Goal: Information Seeking & Learning: Understand process/instructions

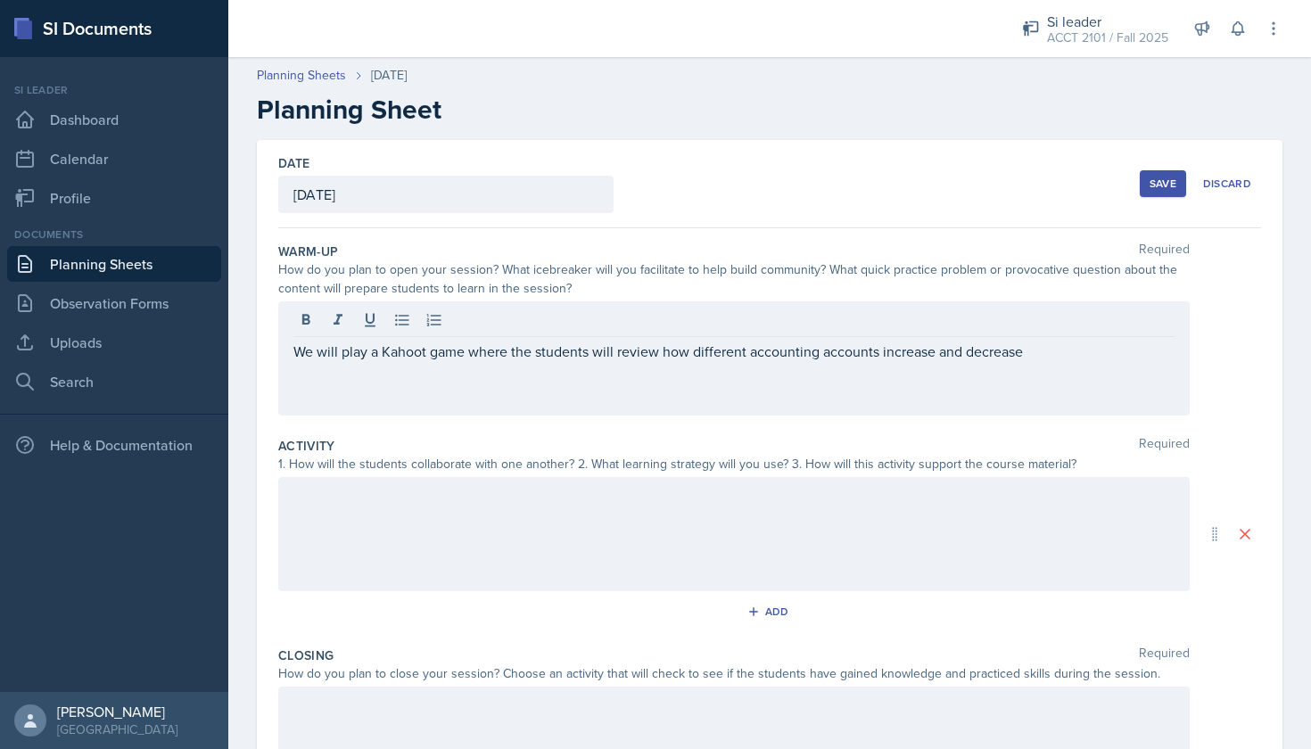
click at [417, 552] on div at bounding box center [734, 534] width 912 height 114
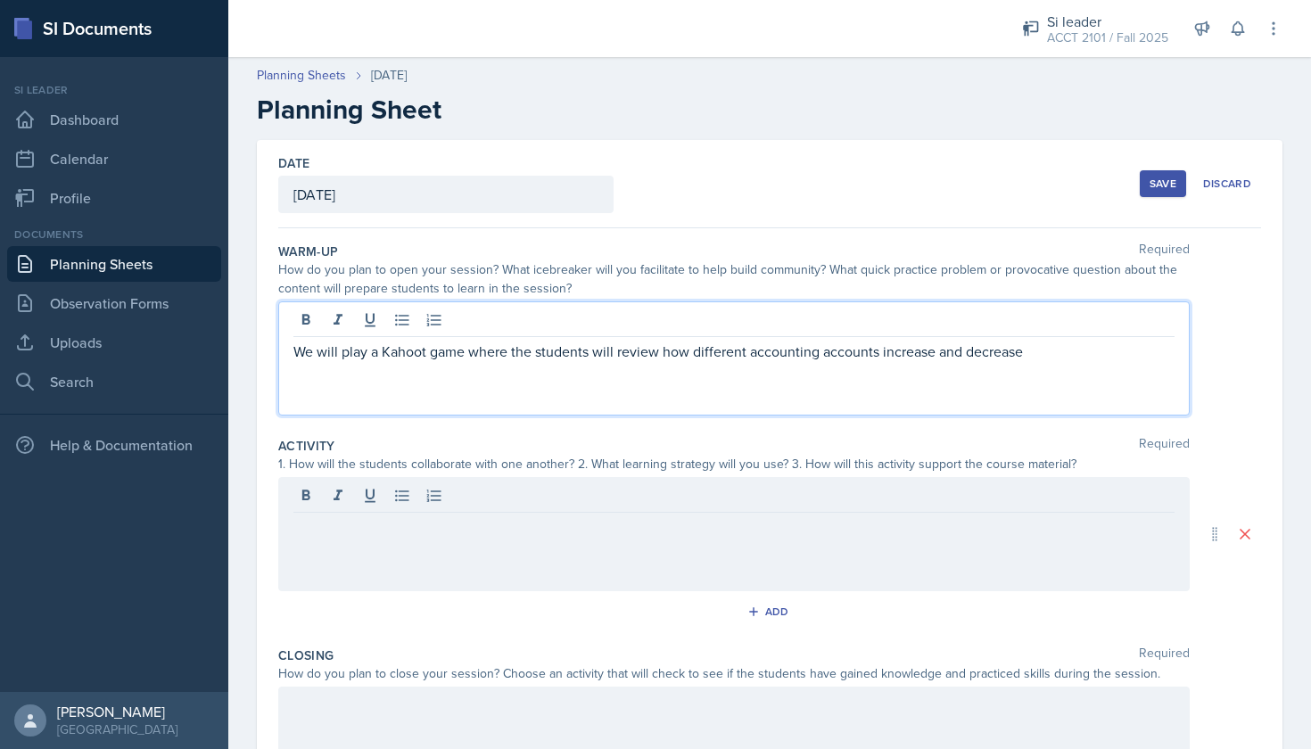
click at [1035, 321] on div "We will play a Kahoot game where the students will review how different account…" at bounding box center [734, 358] width 912 height 114
click at [1039, 357] on p "We will play a Kahoot game where the students will review how different account…" at bounding box center [733, 351] width 881 height 21
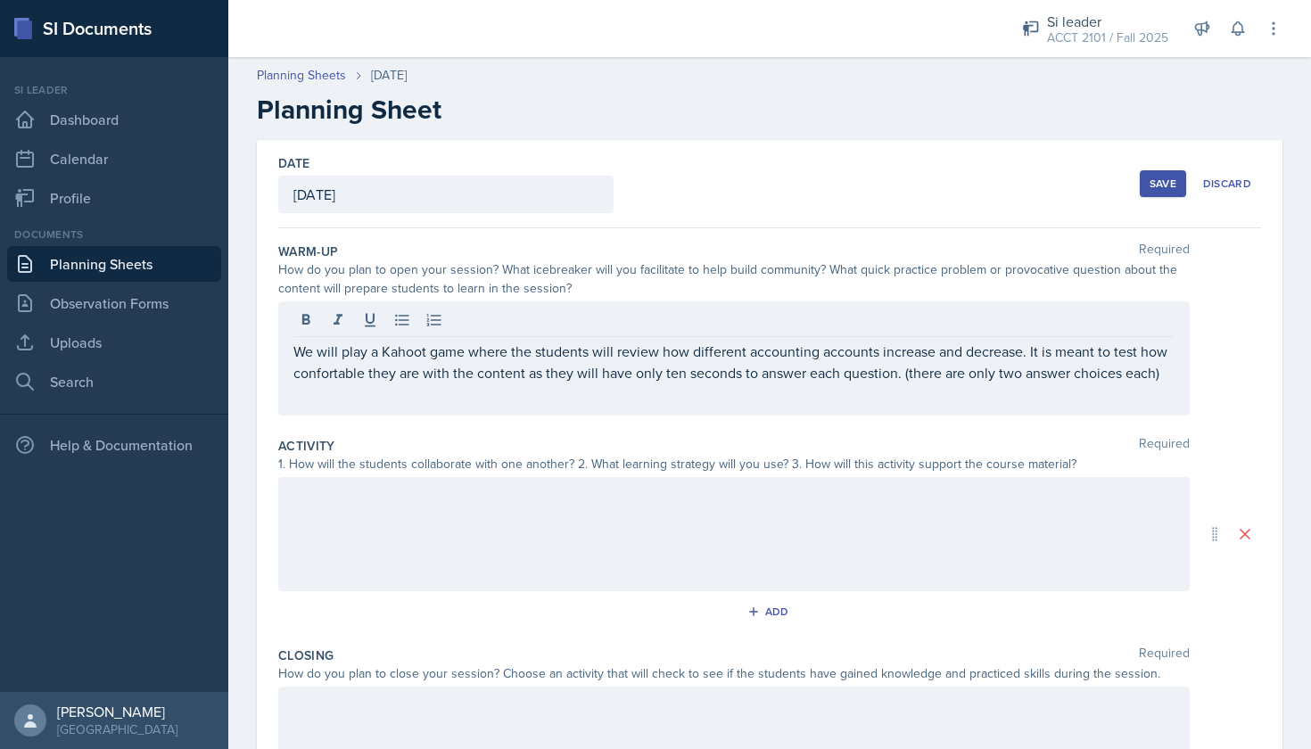
click at [458, 562] on div at bounding box center [734, 534] width 912 height 114
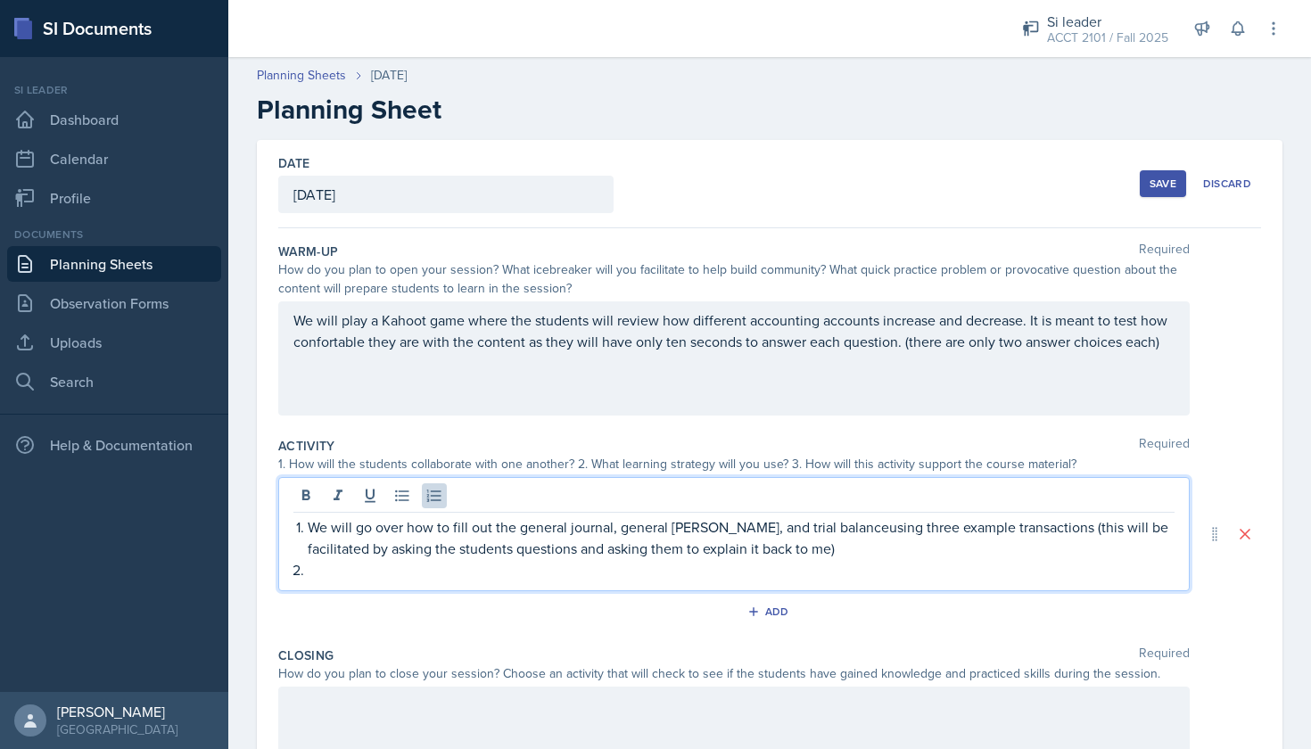
click at [308, 531] on p "We will go over how to fill out the general journal, general [PERSON_NAME], and…" at bounding box center [741, 537] width 867 height 43
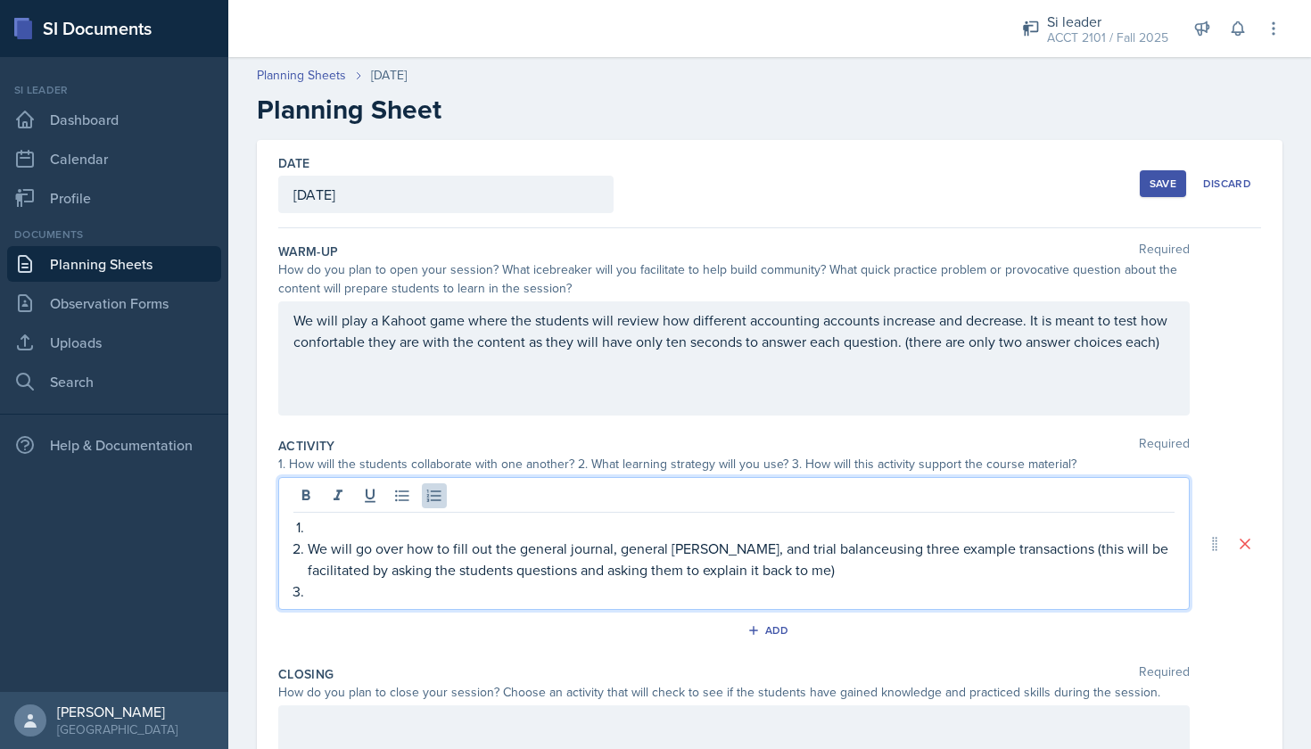
click at [310, 530] on p at bounding box center [741, 526] width 867 height 21
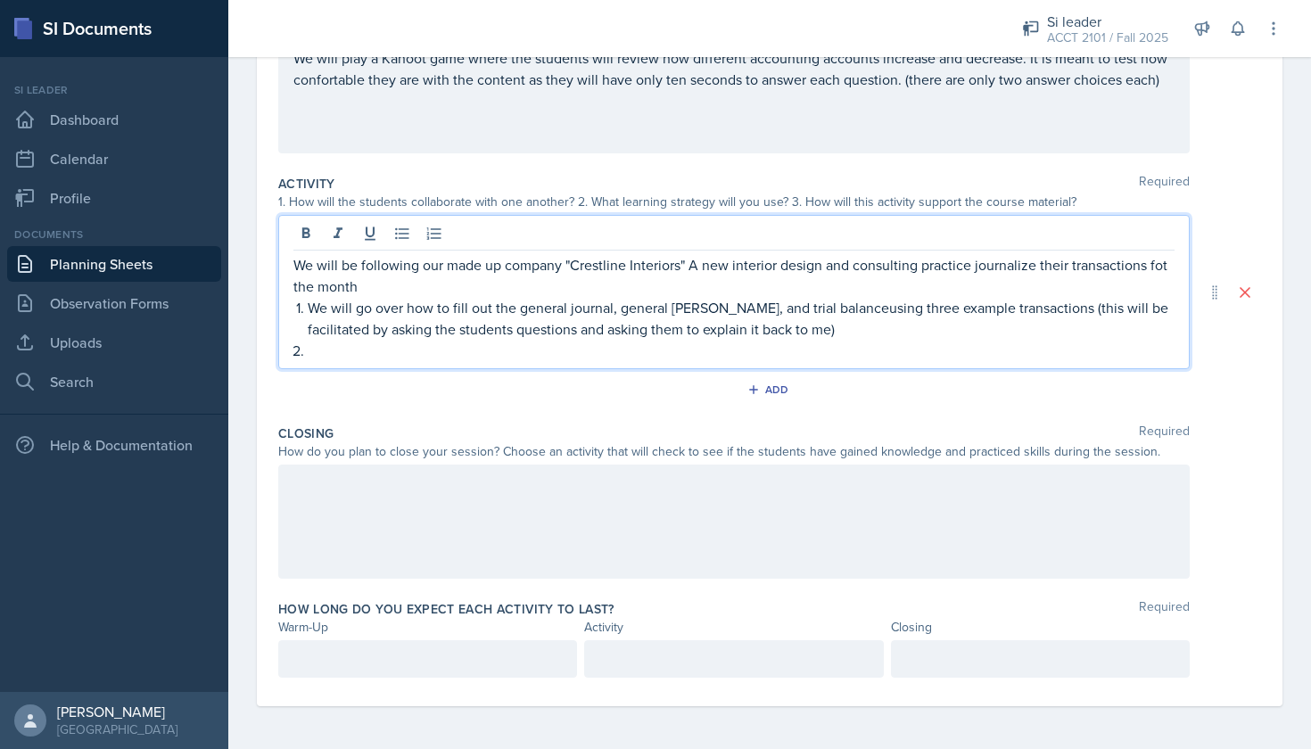
scroll to position [262, 0]
click at [335, 351] on p at bounding box center [741, 350] width 867 height 21
click at [379, 284] on p "We will be following our made up company "Crestline Interiors" A new interior d…" at bounding box center [733, 275] width 881 height 43
click at [969, 269] on p "We will be following our made up company "Crestline Interiors" A new interior d…" at bounding box center [733, 275] width 881 height 43
drag, startPoint x: 394, startPoint y: 289, endPoint x: 428, endPoint y: 250, distance: 51.9
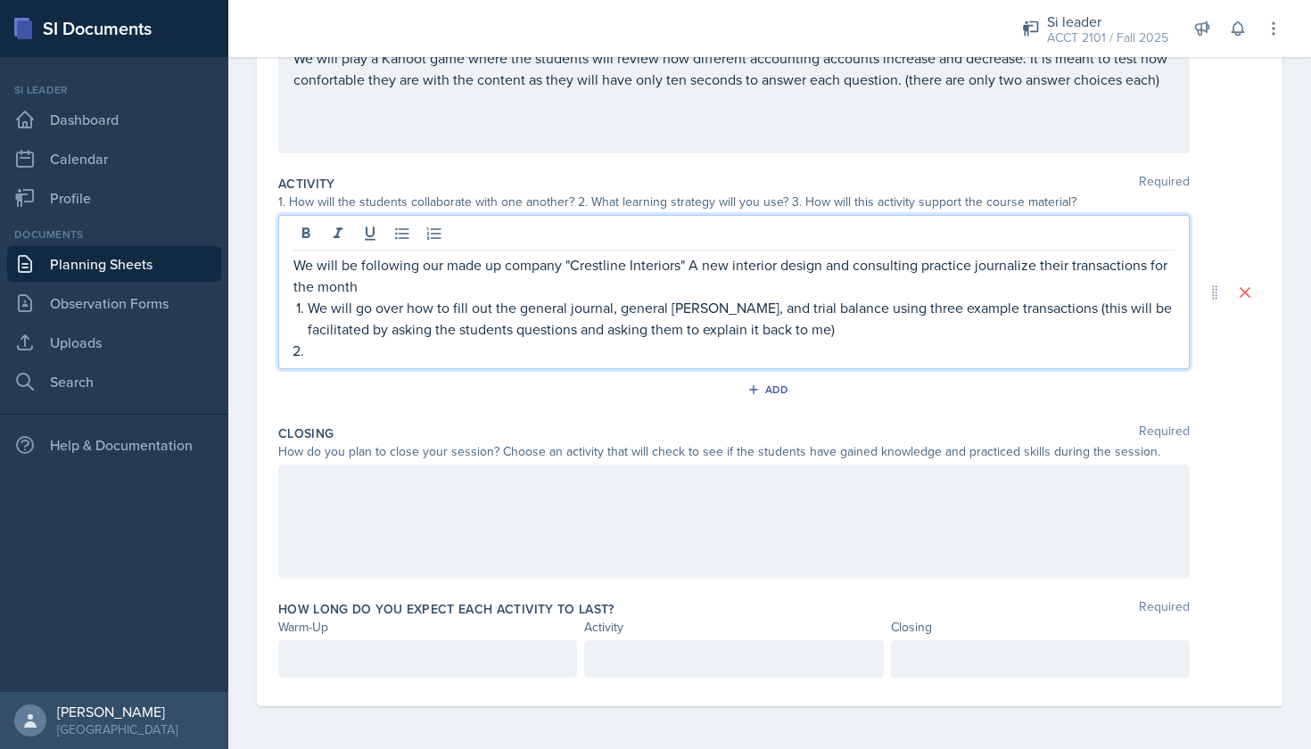
click at [392, 270] on p "We will be following our made up company "Crestline Interiors" A new interior d…" at bounding box center [733, 275] width 881 height 43
click at [632, 268] on p "We will be following our made up company "Crestline Interiors" A new interior d…" at bounding box center [733, 275] width 881 height 43
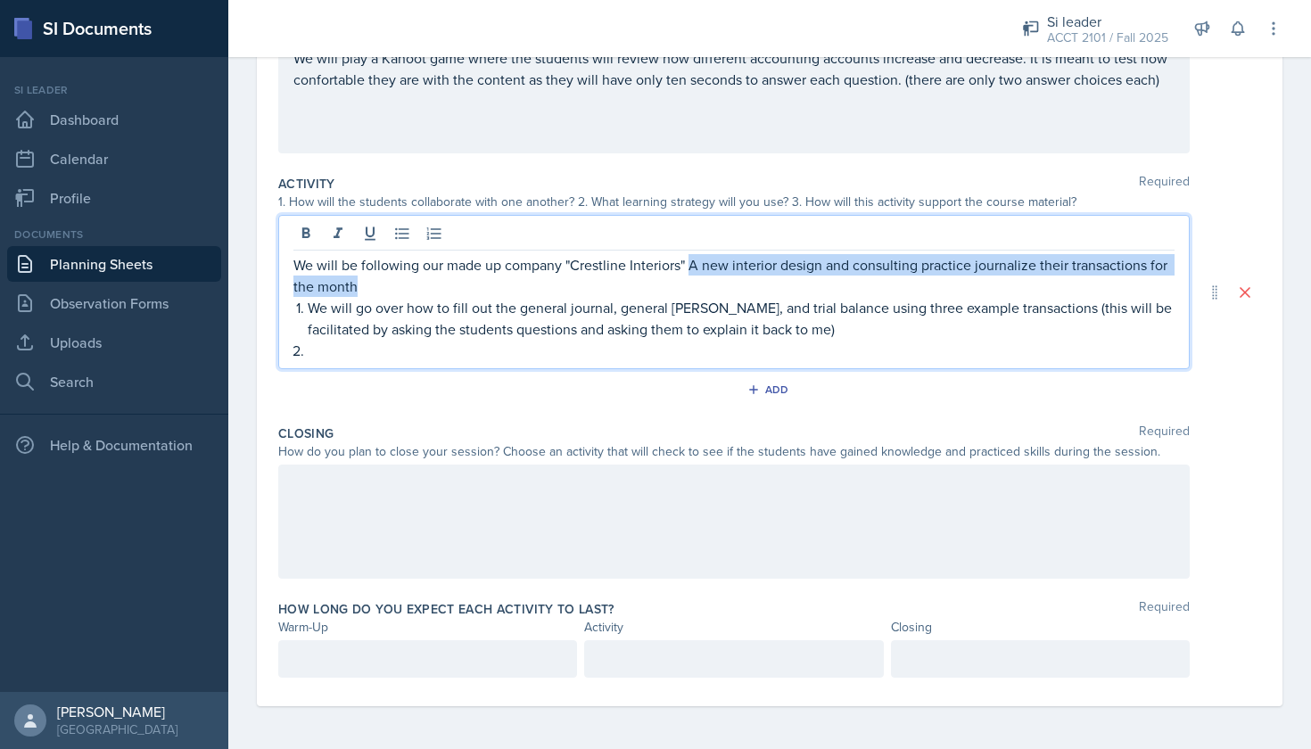
drag, startPoint x: 463, startPoint y: 295, endPoint x: 688, endPoint y: 268, distance: 226.4
click at [688, 268] on p "We will be following our made up company "Crestline Interiors" A new interior d…" at bounding box center [733, 275] width 881 height 43
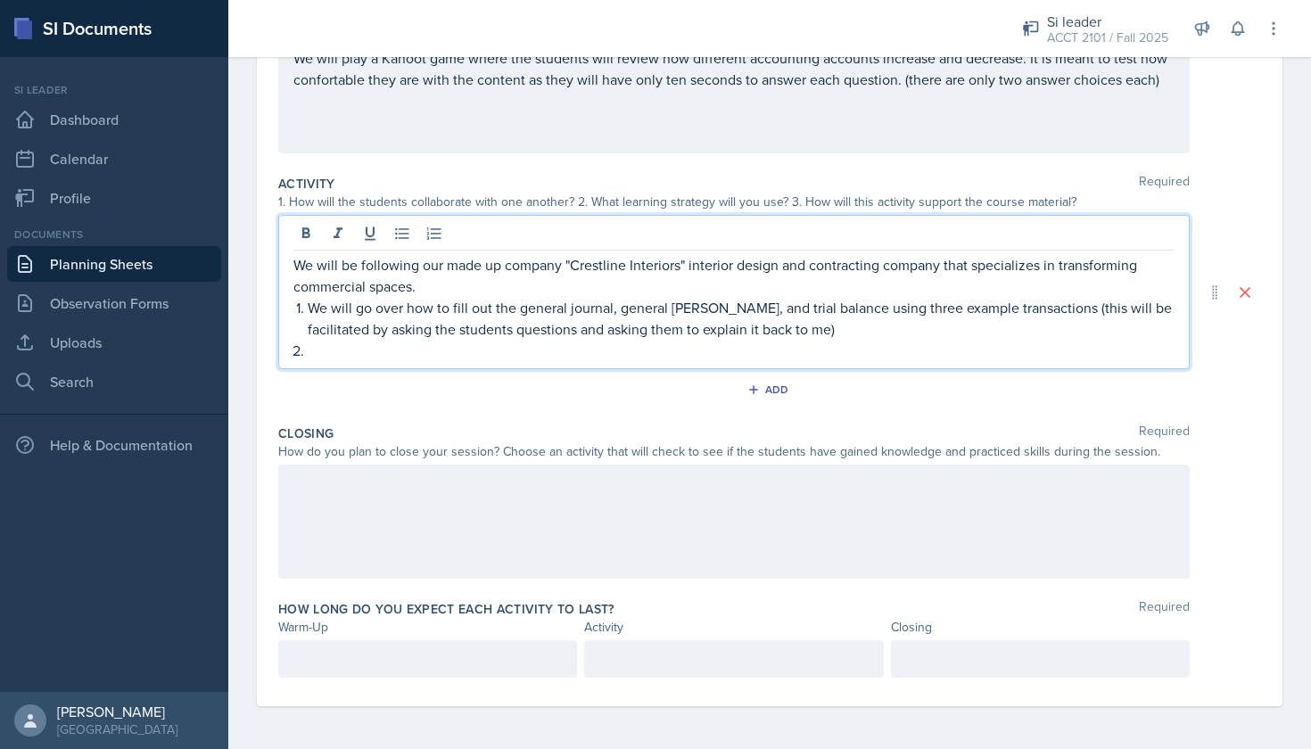
click at [689, 264] on p "We will be following our made up company "Crestline Interiors" interior design …" at bounding box center [733, 275] width 881 height 43
click at [643, 270] on p "We will be following our made up company "Crestline Interiors" An interior desi…" at bounding box center [733, 275] width 881 height 43
click at [655, 270] on p "We will be following our made up company "Crestline Interiors" An interior desi…" at bounding box center [733, 275] width 881 height 43
click at [424, 296] on p "We will be following our made up company "Crestline Interiors" An interior desi…" at bounding box center [733, 275] width 881 height 43
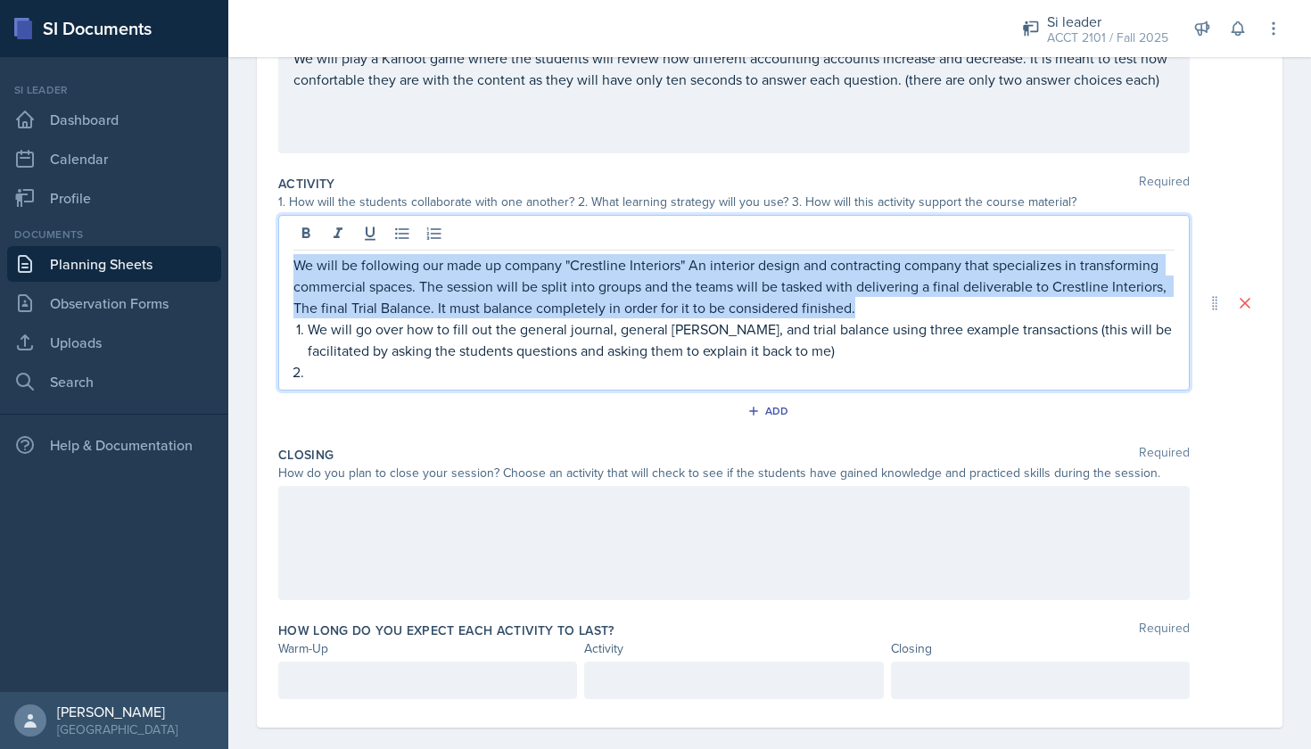
drag, startPoint x: 926, startPoint y: 308, endPoint x: 308, endPoint y: 251, distance: 620.8
click at [309, 251] on div "We will be following our made up company "Crestline Interiors" An interior desi…" at bounding box center [734, 303] width 912 height 176
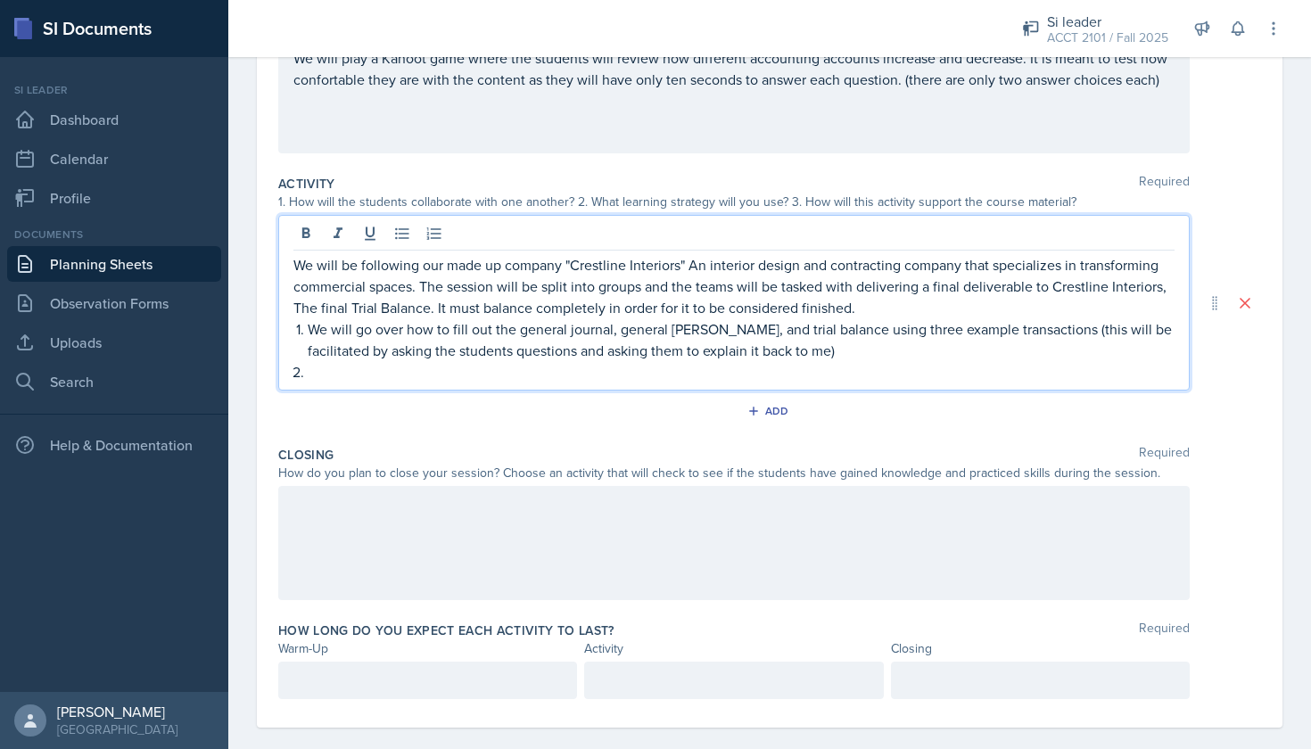
click at [298, 275] on p "We will be following our made up company "Crestline Interiors" An interior desi…" at bounding box center [733, 286] width 881 height 64
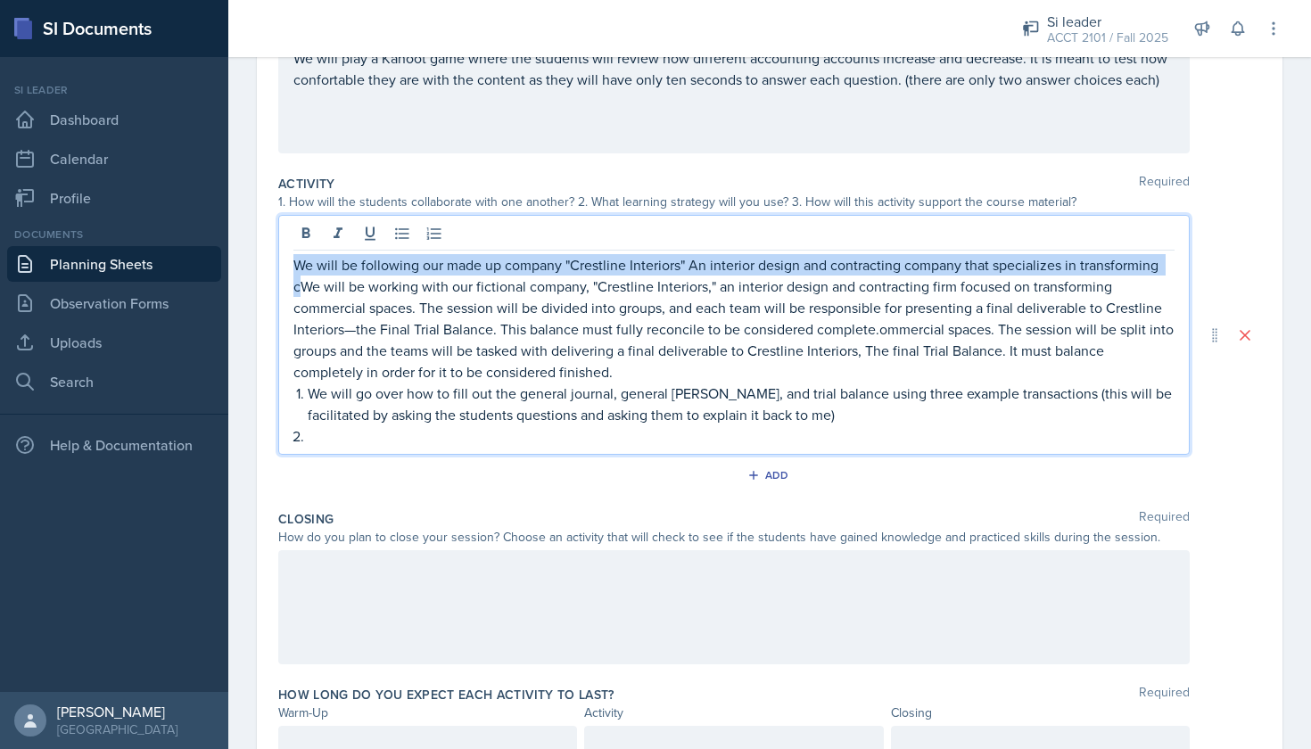
drag, startPoint x: 301, startPoint y: 291, endPoint x: 281, endPoint y: 267, distance: 31.1
click at [281, 267] on div "We will be following our made up company "Crestline Interiors" An interior desi…" at bounding box center [734, 335] width 912 height 240
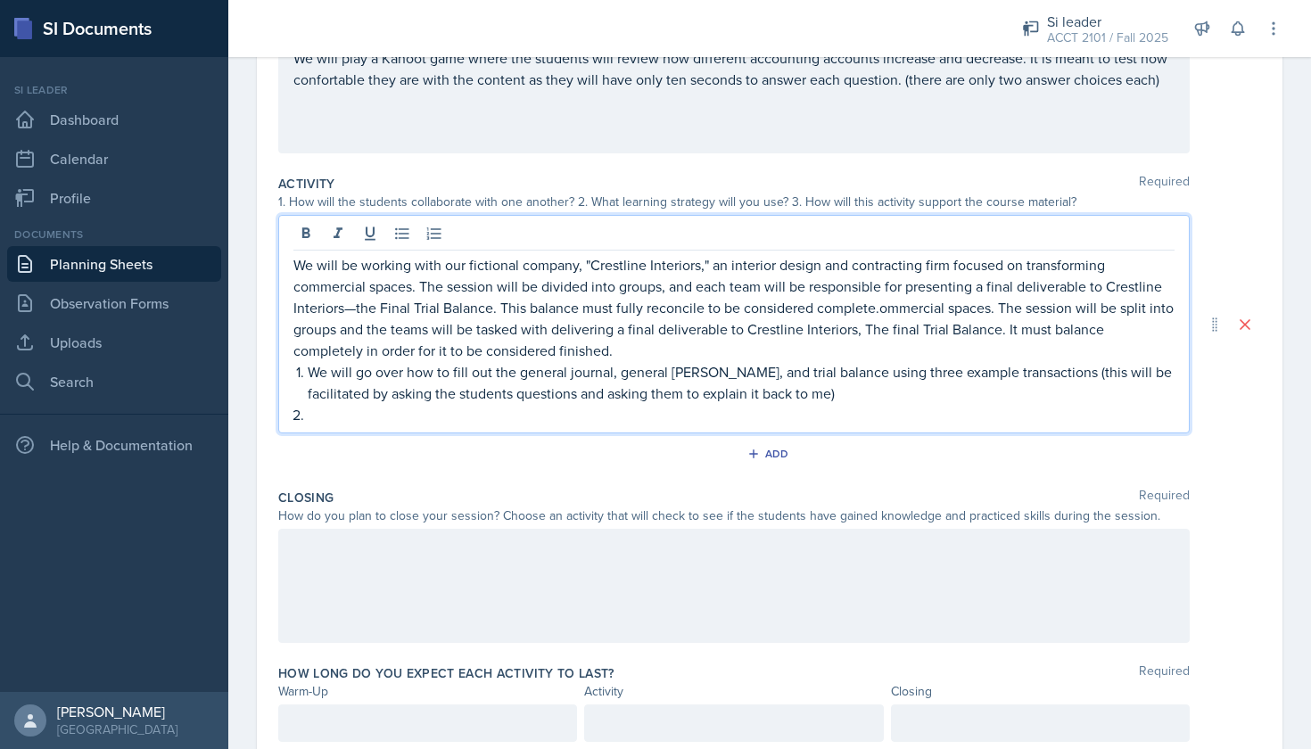
click at [946, 352] on p "We will be working with our fictional company, "Crestline Interiors," an interi…" at bounding box center [733, 307] width 881 height 107
click at [719, 399] on p "We will go over how to fill out the general journal, general [PERSON_NAME], and…" at bounding box center [741, 382] width 867 height 43
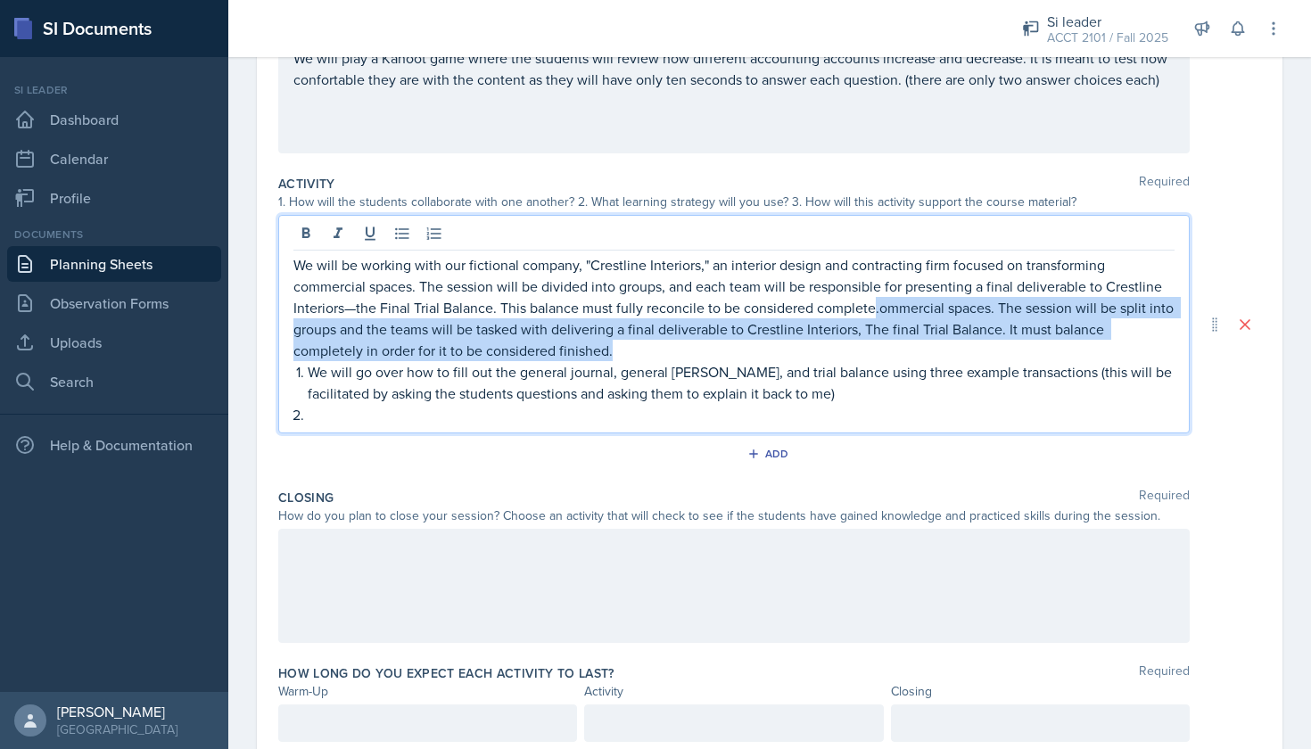
drag, startPoint x: 936, startPoint y: 307, endPoint x: 956, endPoint y: 348, distance: 45.9
click at [956, 348] on p "We will be working with our fictional company, "Crestline Interiors," an interi…" at bounding box center [733, 307] width 881 height 107
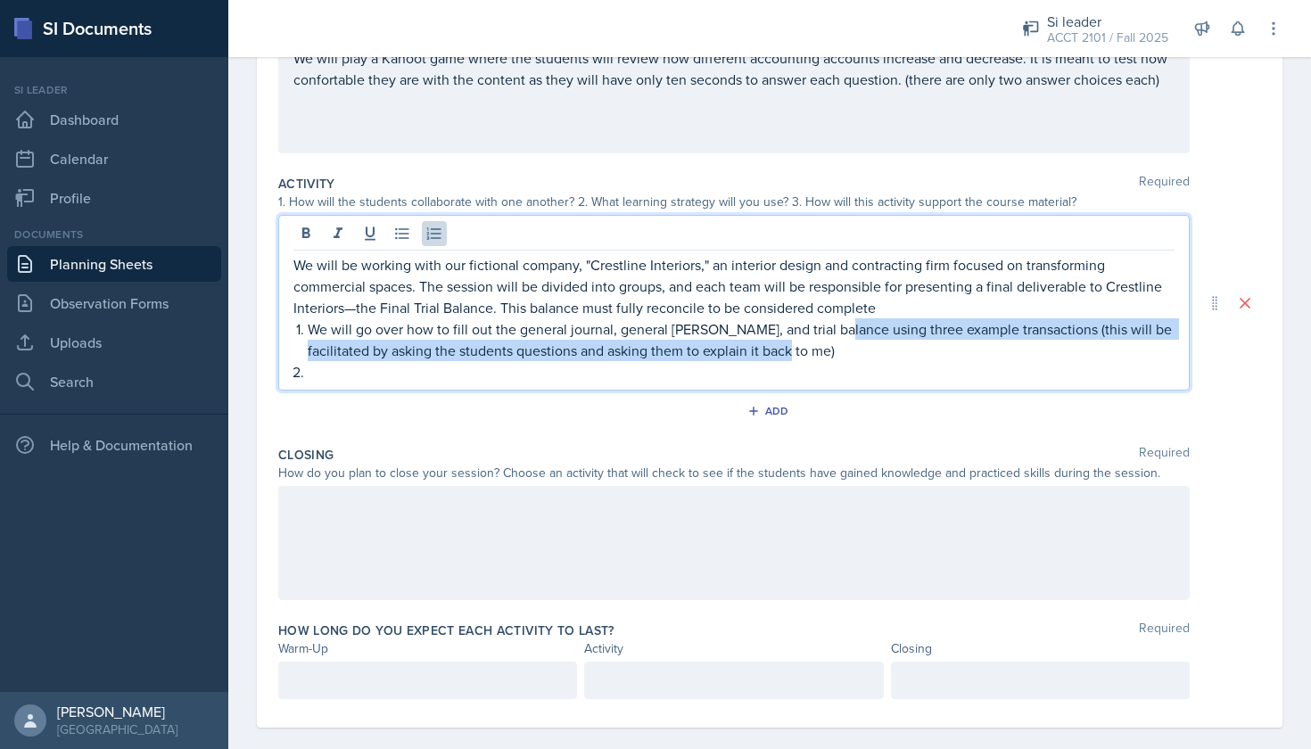
drag, startPoint x: 849, startPoint y: 354, endPoint x: 828, endPoint y: 329, distance: 32.9
click at [828, 329] on p "We will go over how to fill out the general journal, general [PERSON_NAME], and…" at bounding box center [741, 339] width 867 height 43
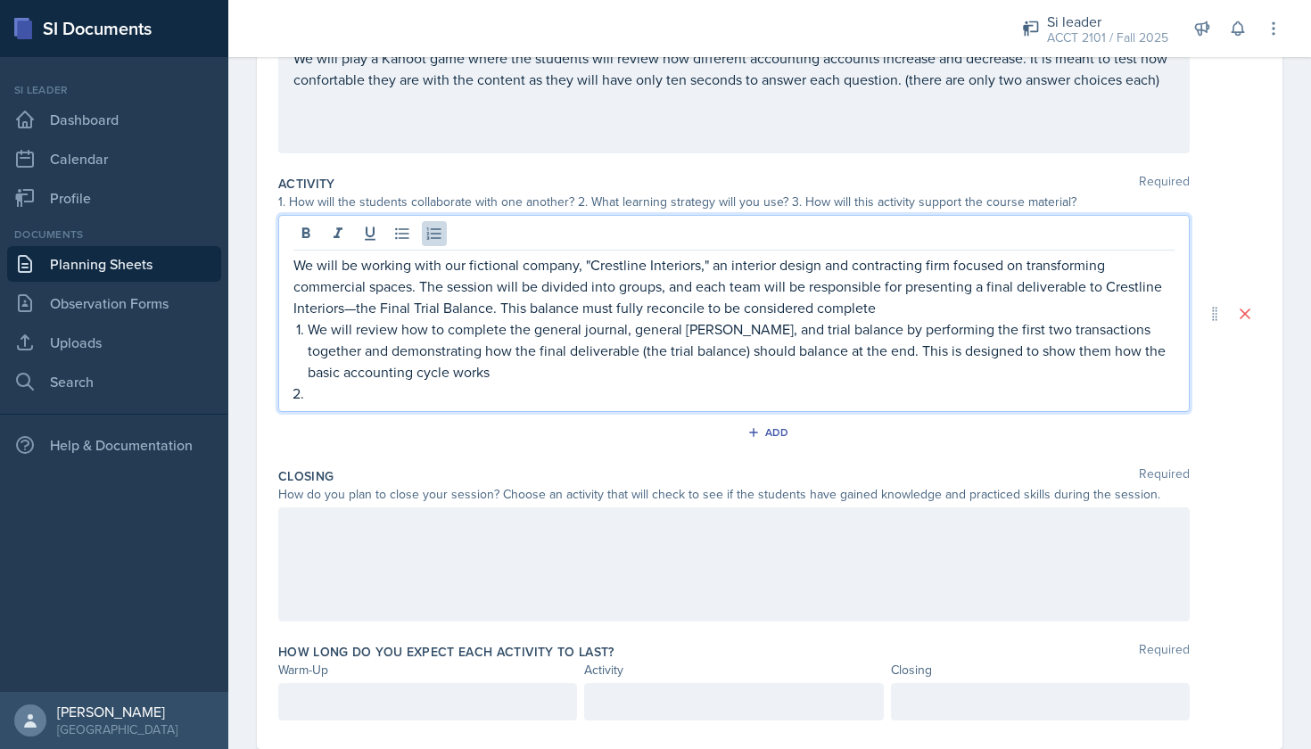
drag, startPoint x: 463, startPoint y: 380, endPoint x: 490, endPoint y: 380, distance: 26.8
click at [463, 380] on p "We will review how to complete the general journal, general [PERSON_NAME], and …" at bounding box center [741, 350] width 867 height 64
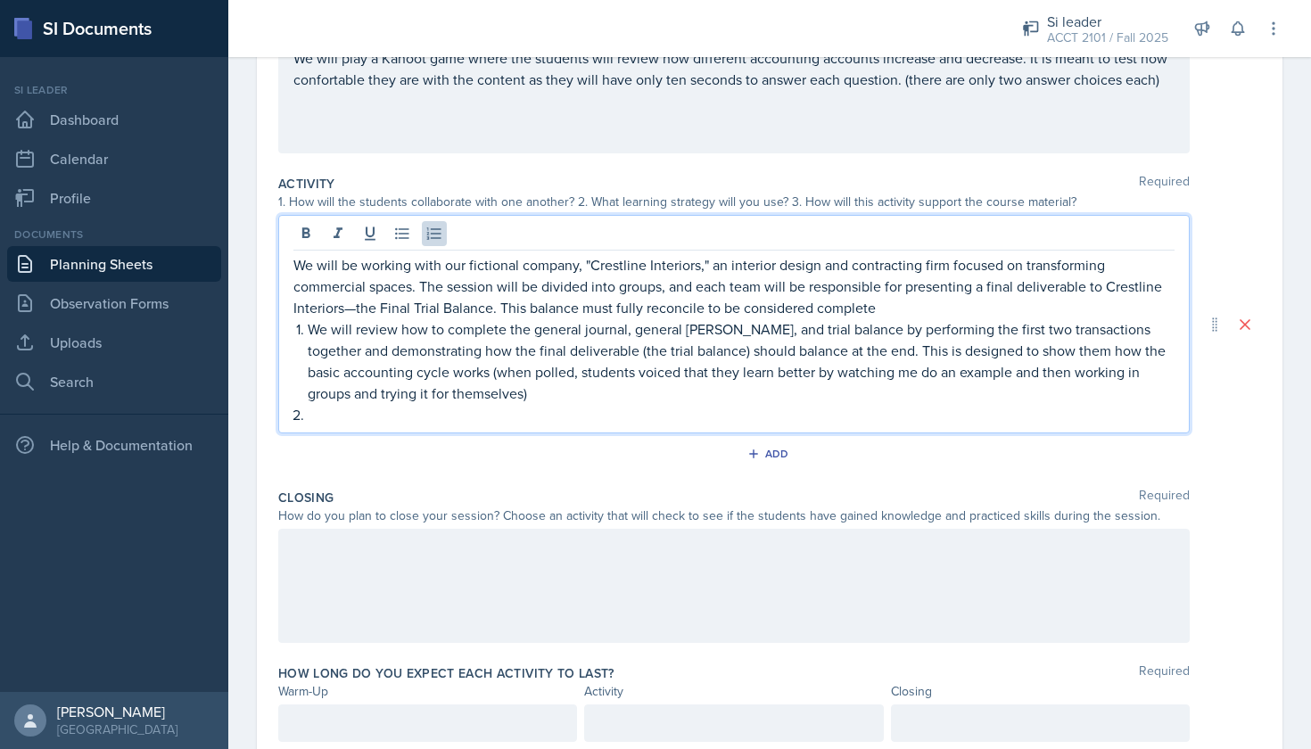
click at [418, 312] on p "We will be working with our fictional company, "Crestline Interiors," an interi…" at bounding box center [733, 286] width 881 height 64
click at [337, 417] on p at bounding box center [741, 414] width 867 height 21
click at [342, 603] on div at bounding box center [734, 586] width 912 height 114
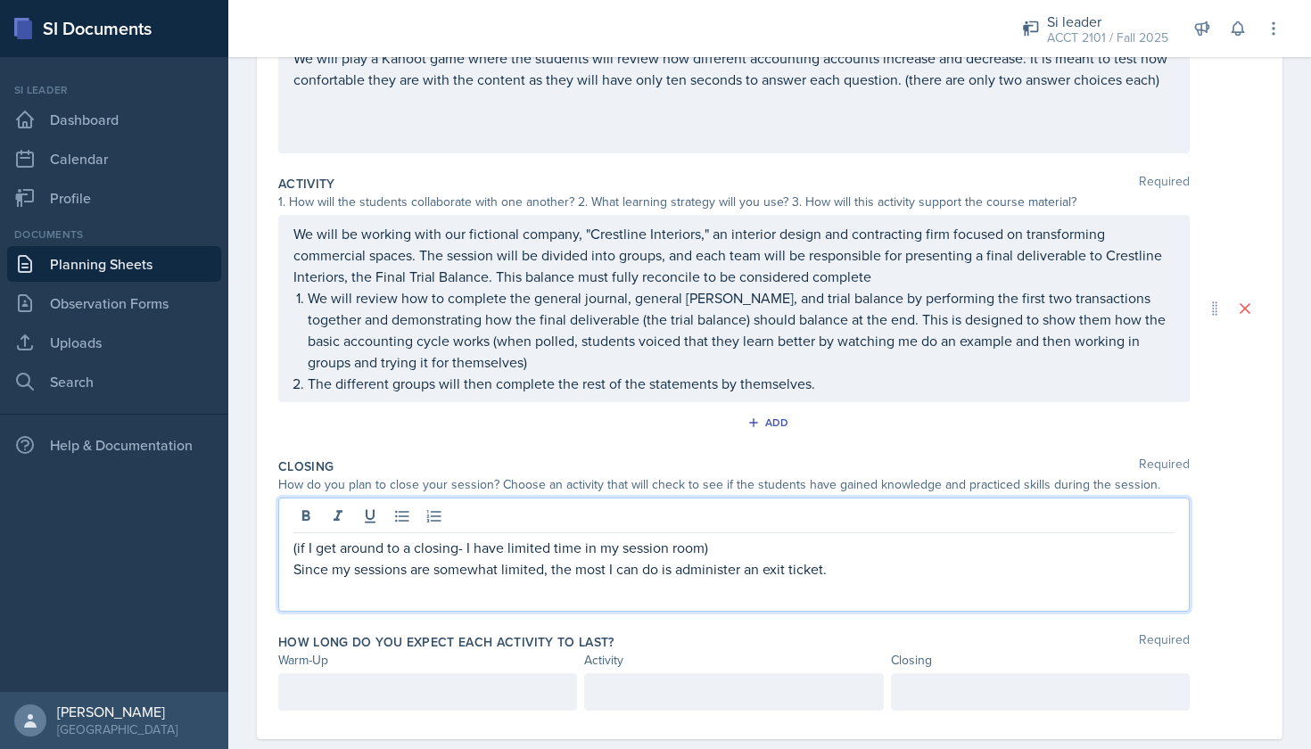
click at [510, 570] on p "Since my sessions are somewhat limited, the most I can do is administer an exit…" at bounding box center [733, 568] width 881 height 21
drag, startPoint x: 510, startPoint y: 570, endPoint x: 519, endPoint y: 561, distance: 12.6
click at [517, 562] on p "Since my sessions are somewhat limited, the most I can do is administer an exit…" at bounding box center [733, 568] width 881 height 21
click at [895, 557] on p "(if I get around to a closing- I have limited time in my session room)" at bounding box center [733, 547] width 881 height 21
click at [863, 577] on p "Since my sessions are somewhat cut-off early, the most I can do is administer a…" at bounding box center [733, 568] width 881 height 21
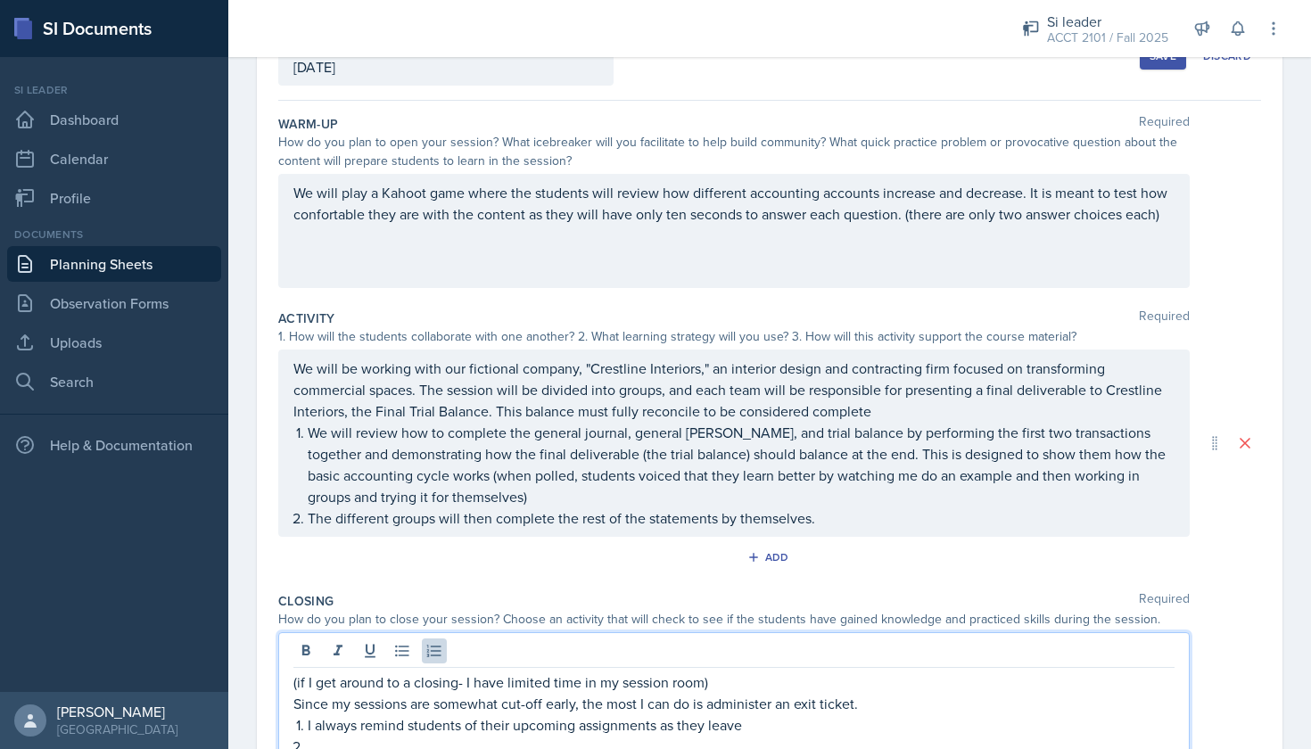
scroll to position [314, 0]
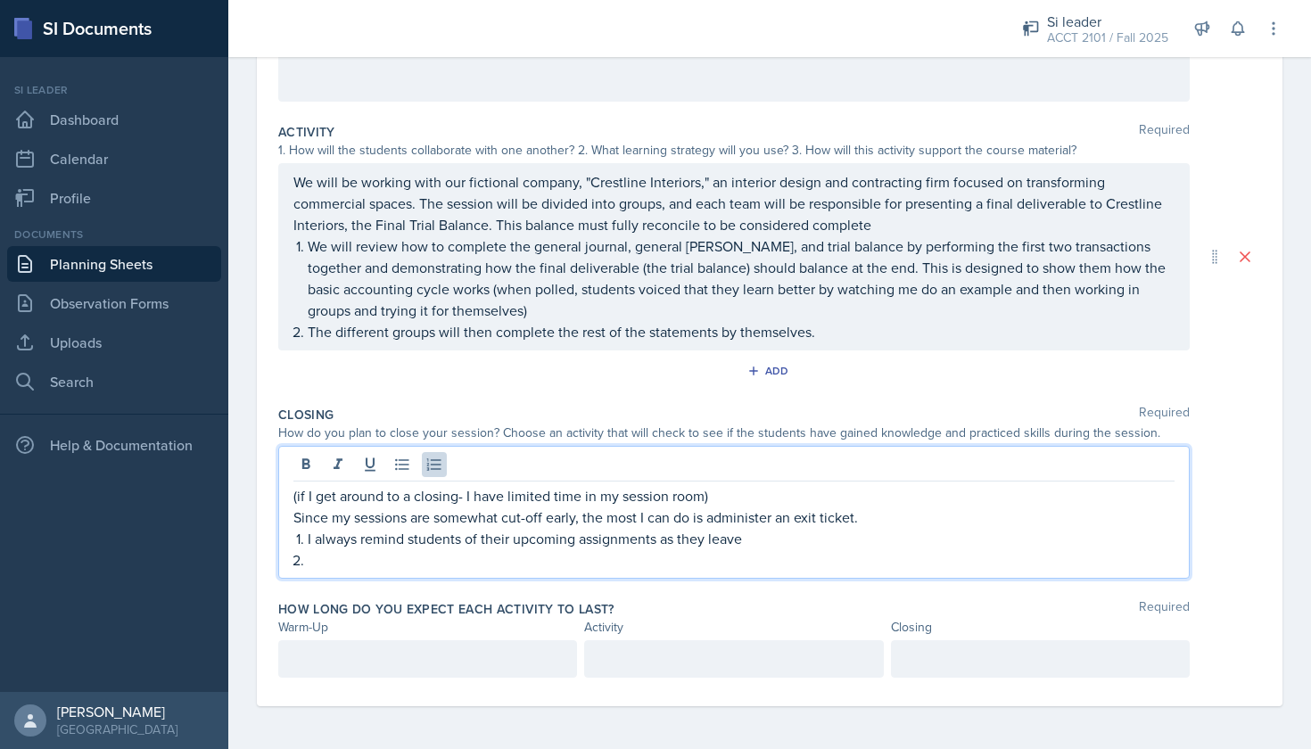
click at [436, 661] on div at bounding box center [427, 658] width 299 height 37
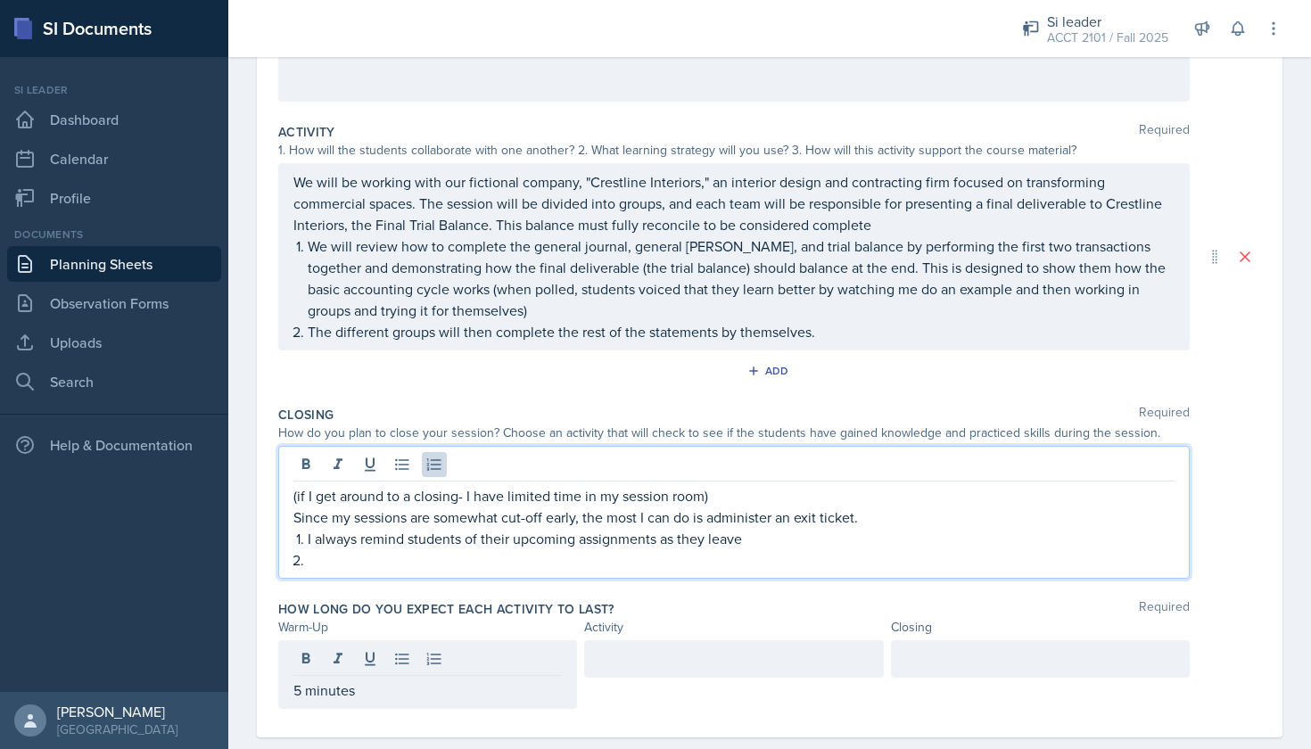
click at [367, 537] on ol "I always remind students of their upcoming assignments as they leave" at bounding box center [741, 549] width 867 height 43
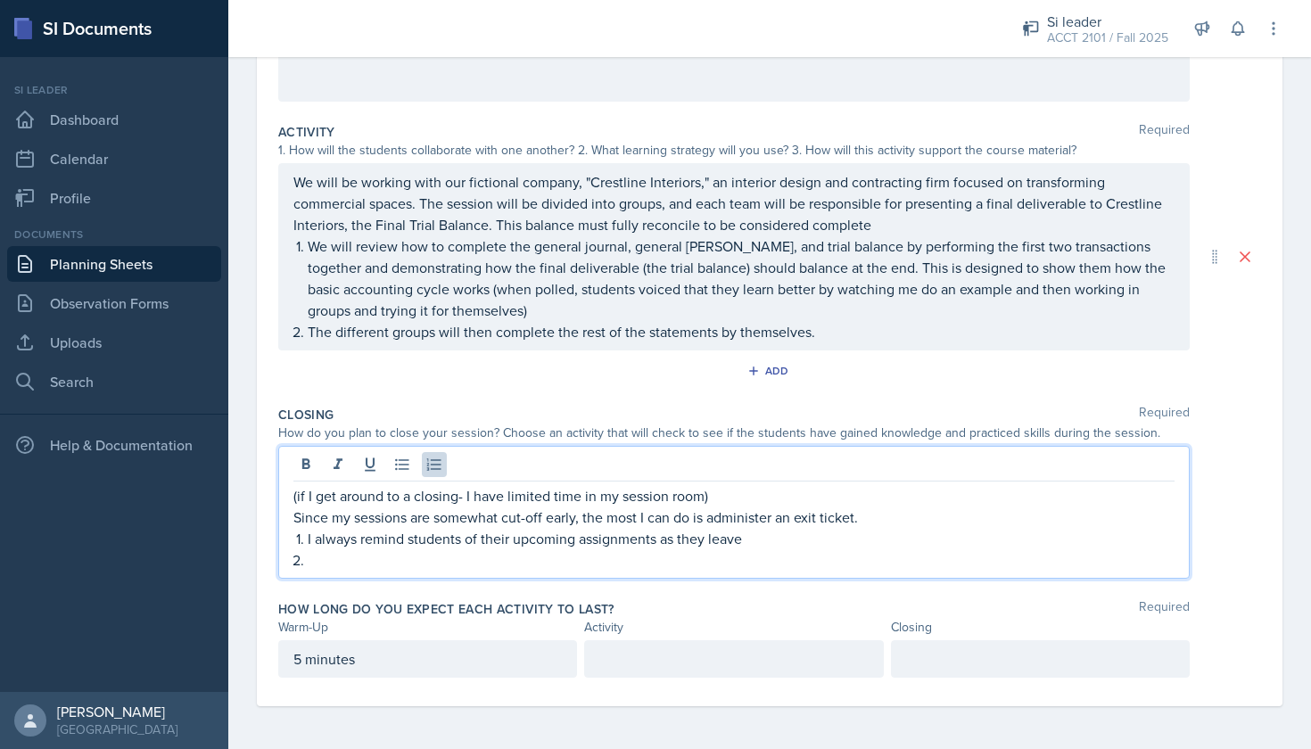
click at [350, 569] on p at bounding box center [741, 559] width 867 height 21
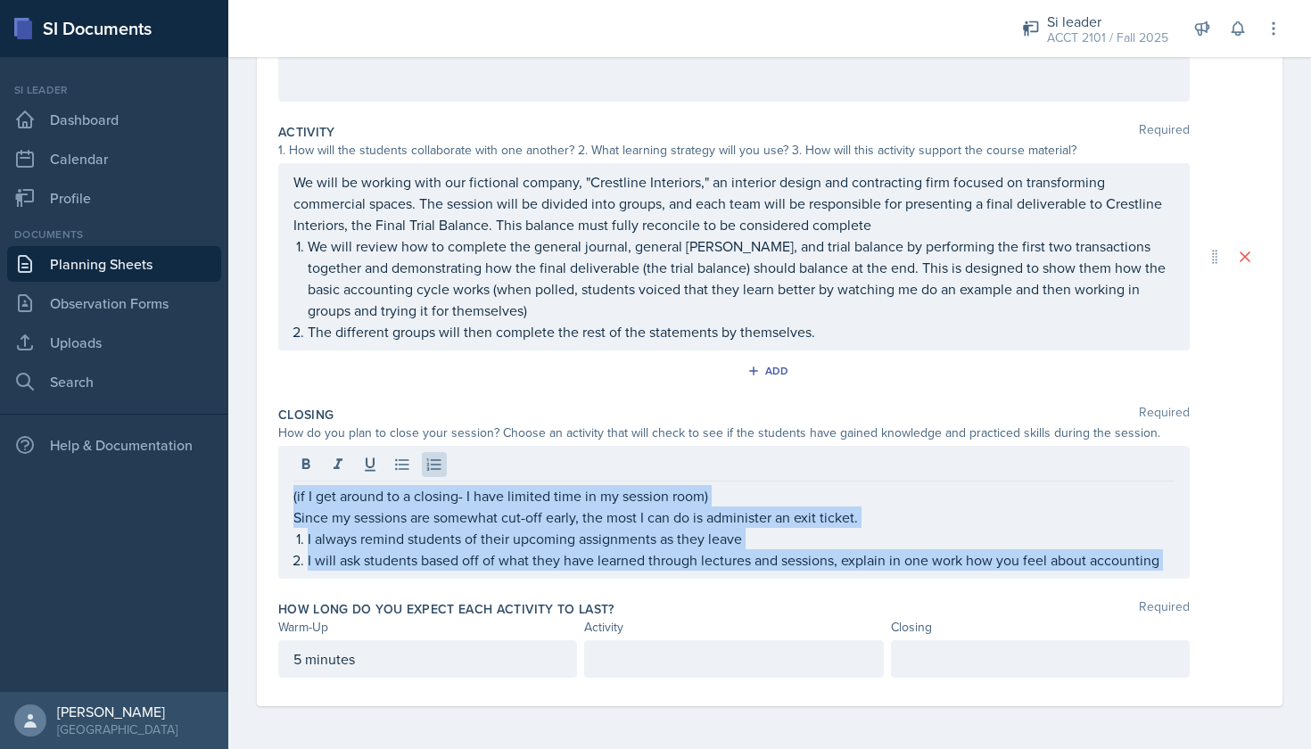
drag, startPoint x: 1165, startPoint y: 565, endPoint x: 284, endPoint y: 563, distance: 881.3
click at [284, 563] on div "(if I get around to a closing- I have limited time in my session room) Since my…" at bounding box center [734, 512] width 912 height 133
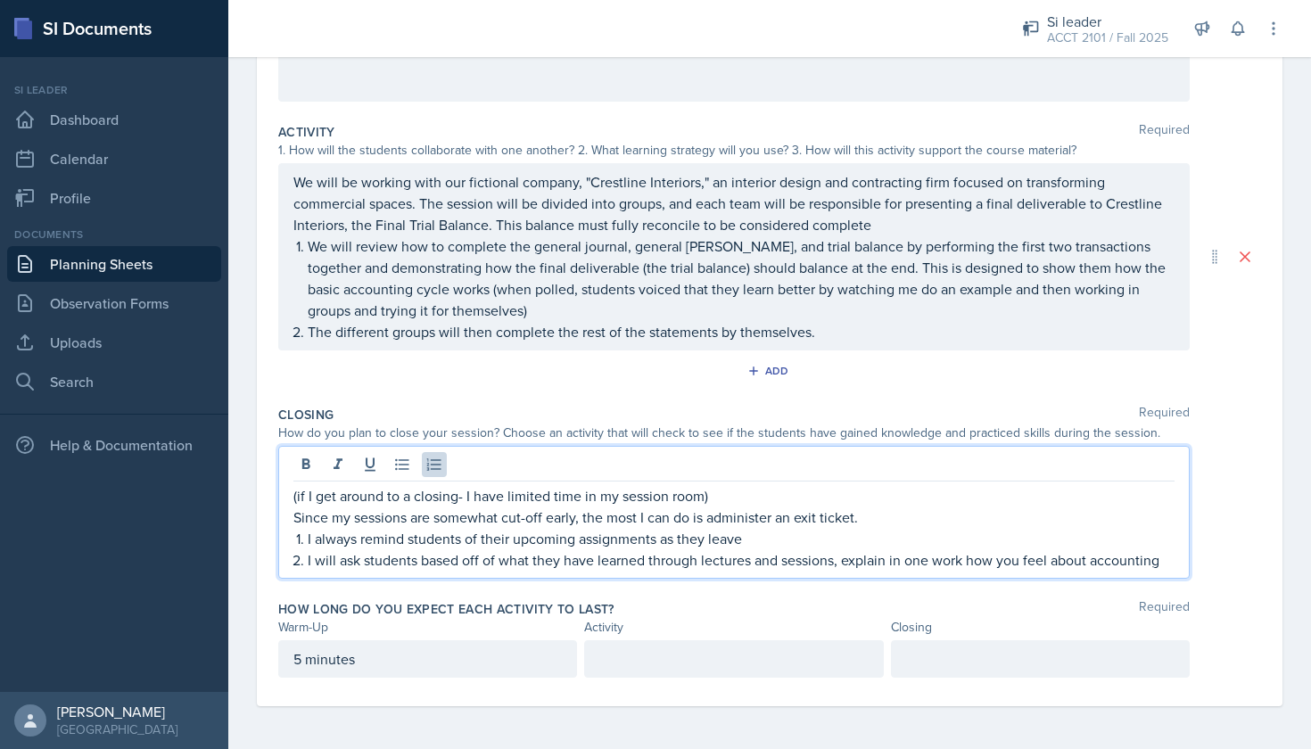
click at [308, 562] on p "I will ask students based off of what they have learned through lectures and se…" at bounding box center [741, 559] width 867 height 21
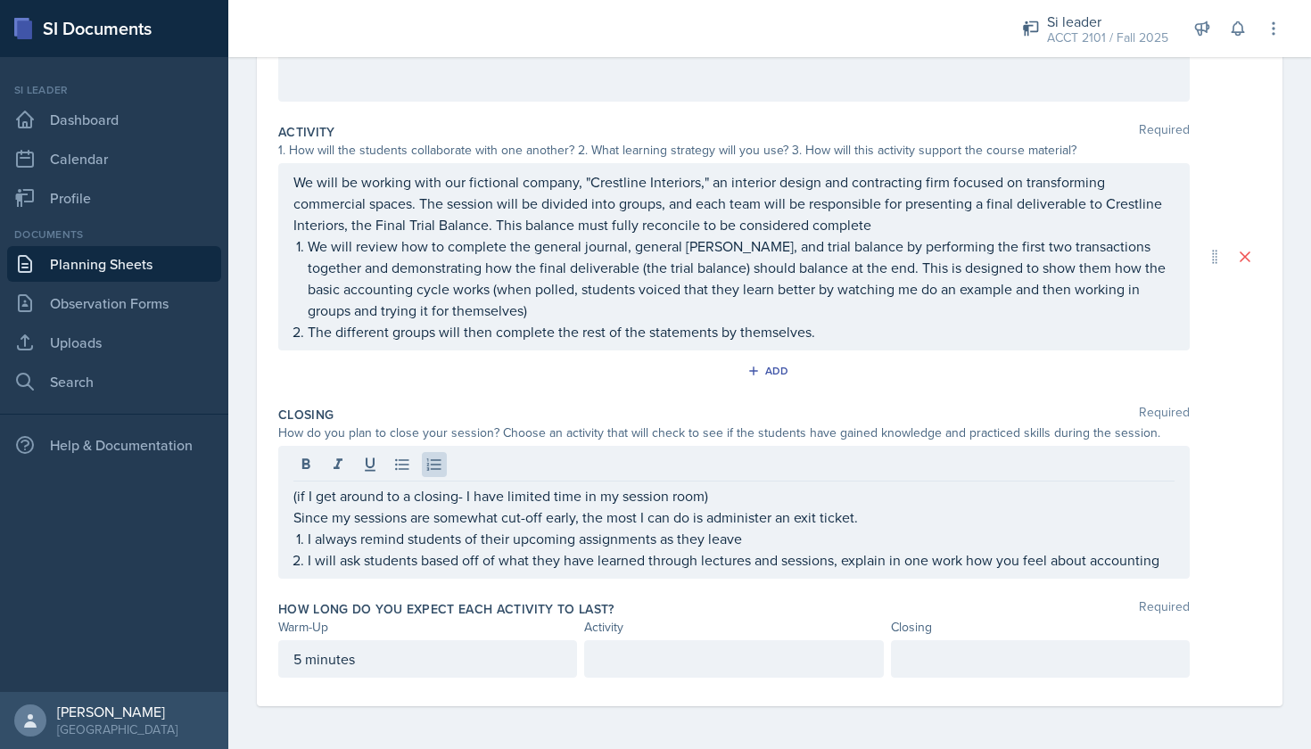
drag, startPoint x: 1168, startPoint y: 566, endPoint x: 508, endPoint y: 574, distance: 659.2
click at [545, 566] on div "(if I get around to a closing- I have limited time in my session room) Since my…" at bounding box center [734, 512] width 912 height 133
drag, startPoint x: 1164, startPoint y: 563, endPoint x: 849, endPoint y: 559, distance: 314.9
click at [850, 559] on div "(if I get around to a closing- I have limited time in my session room) Since my…" at bounding box center [734, 512] width 912 height 133
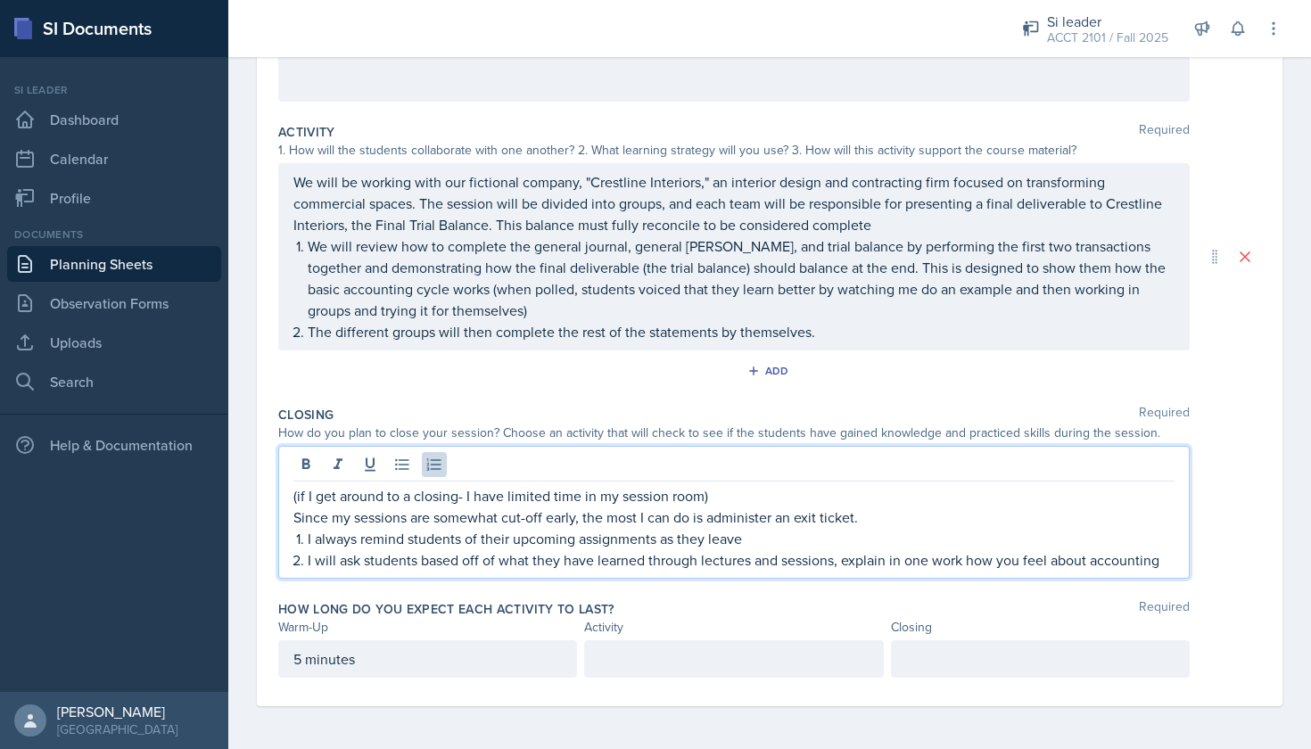
click at [782, 560] on p "I will ask students based off of what they have learned through lectures and se…" at bounding box center [741, 559] width 867 height 21
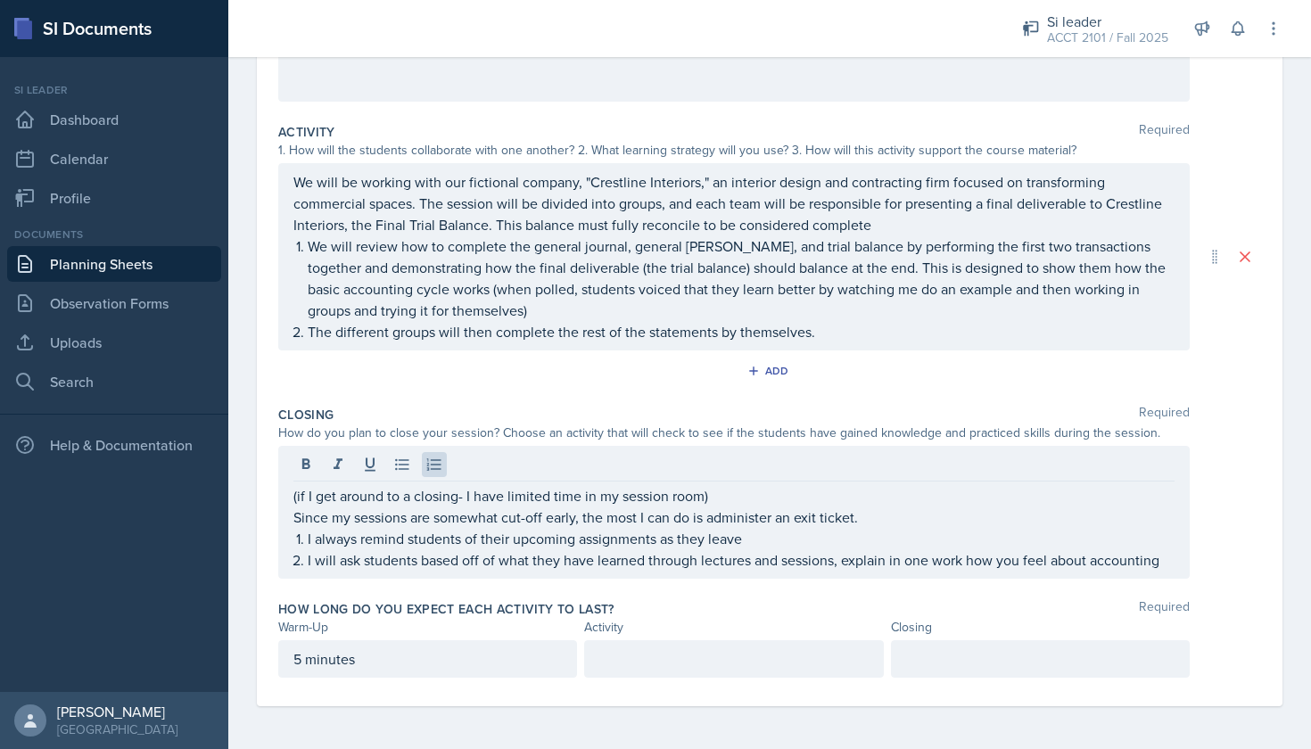
click at [1171, 560] on div "(if I get around to a closing- I have limited time in my session room) Since my…" at bounding box center [734, 512] width 912 height 133
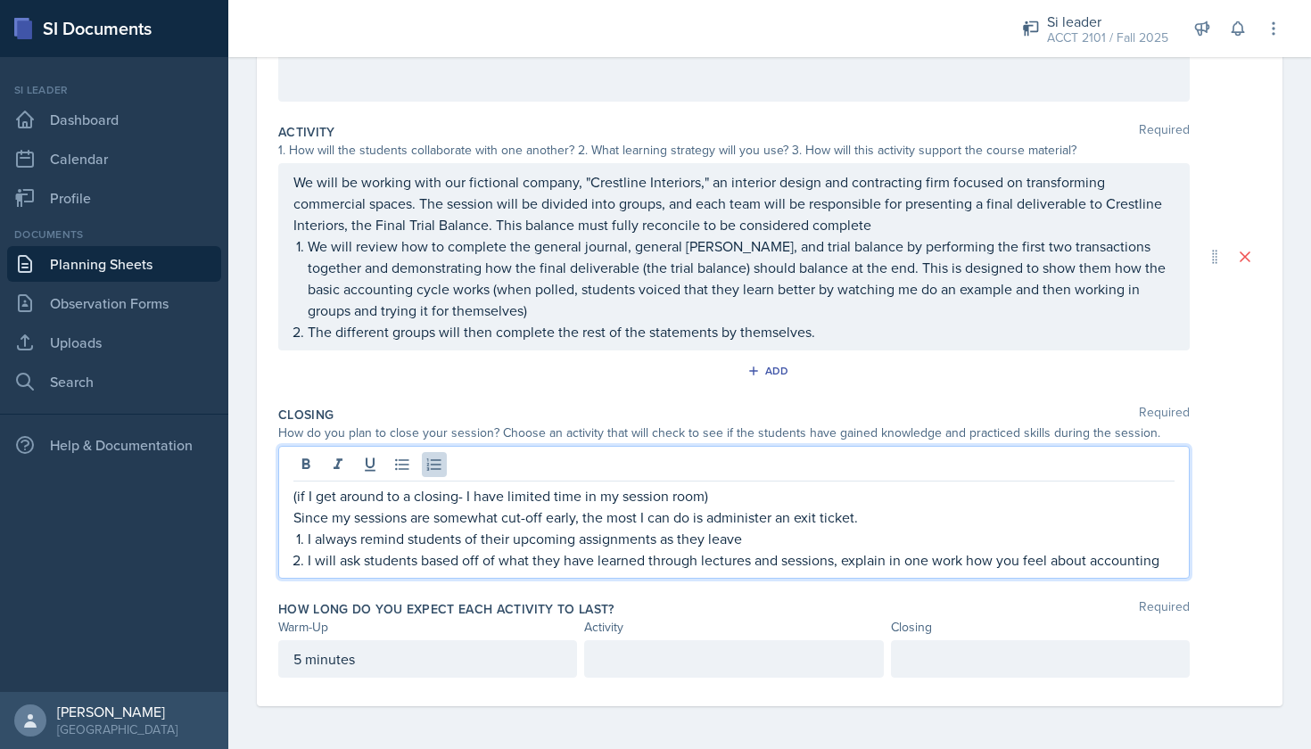
click at [1151, 559] on p "I will ask students based off of what they have learned through lectures and se…" at bounding box center [741, 559] width 867 height 21
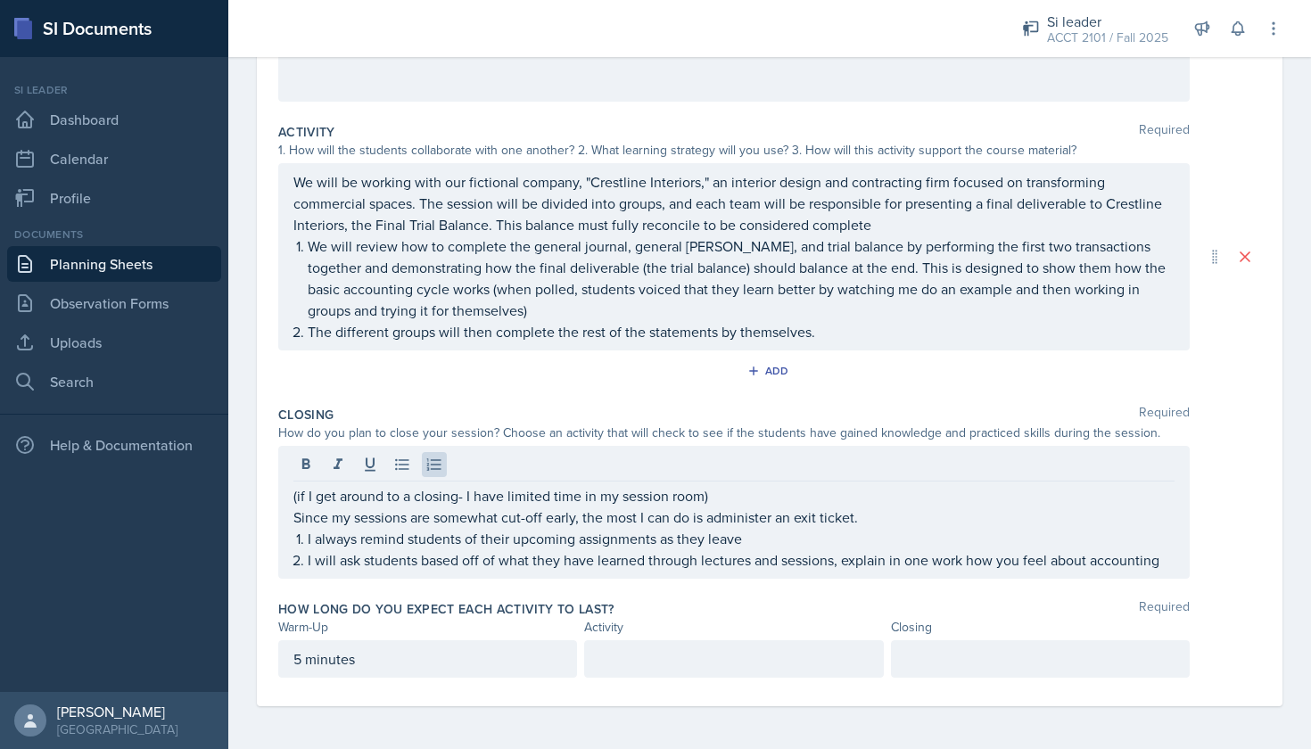
drag, startPoint x: 1161, startPoint y: 564, endPoint x: 894, endPoint y: 566, distance: 267.6
click at [894, 566] on div "(if I get around to a closing- I have limited time in my session room) Since my…" at bounding box center [734, 512] width 912 height 133
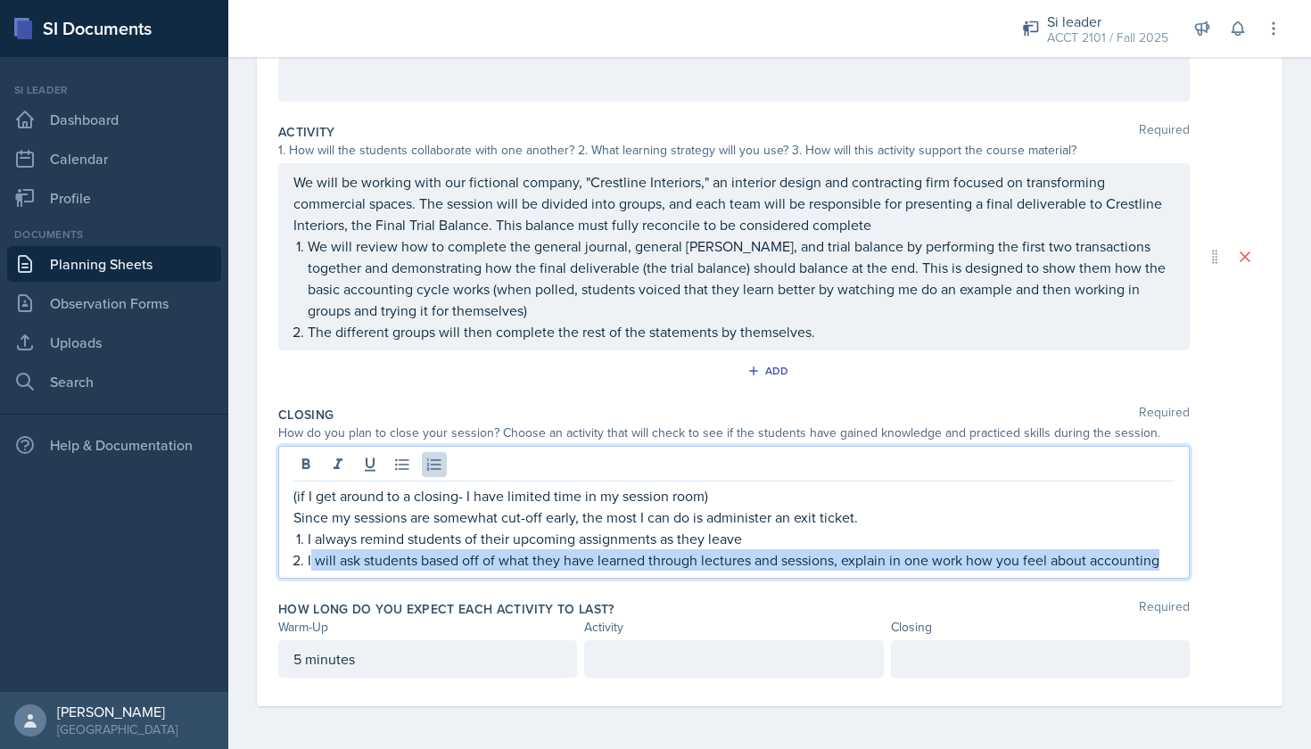
drag, startPoint x: 310, startPoint y: 566, endPoint x: 1154, endPoint y: 606, distance: 845.6
click at [1150, 604] on div "Warm-Up Required How do you plan to open your session? What icebreaker will you…" at bounding box center [769, 310] width 983 height 792
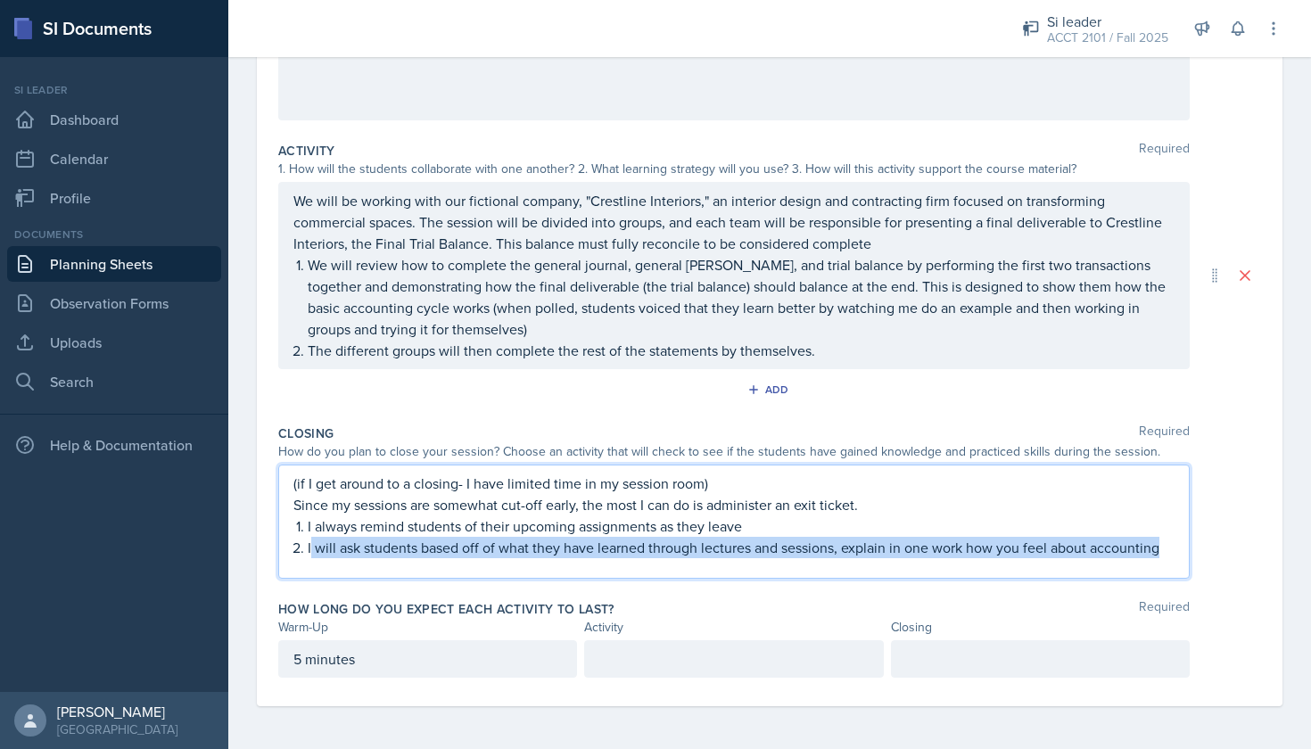
scroll to position [295, 0]
click at [293, 557] on div "(if I get around to a closing- I have limited time in my session room) Since my…" at bounding box center [733, 516] width 881 height 86
drag, startPoint x: 305, startPoint y: 548, endPoint x: 1068, endPoint y: 566, distance: 762.9
click at [1177, 568] on div "(if I get around to a closing- I have limited time in my session room) Since my…" at bounding box center [769, 522] width 983 height 114
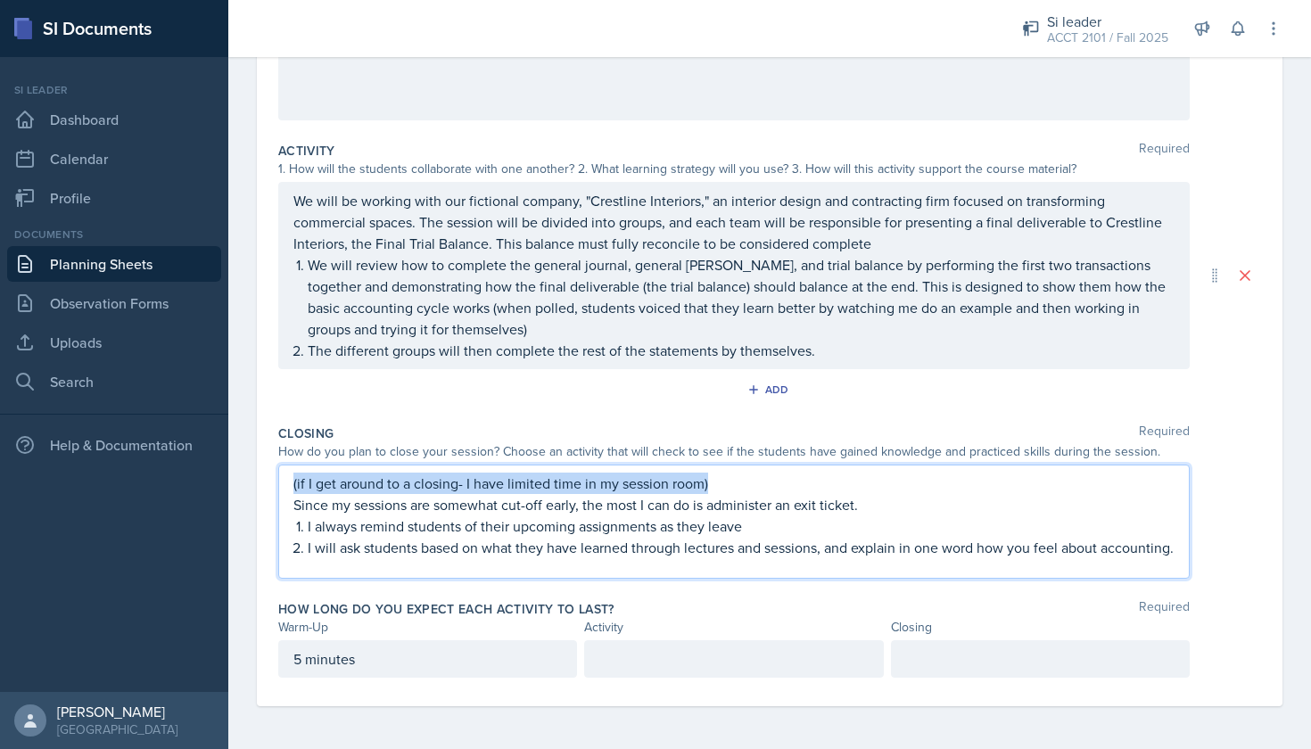
drag, startPoint x: 729, startPoint y: 480, endPoint x: 497, endPoint y: 467, distance: 232.2
click at [497, 467] on div "(if I get around to a closing- I have limited time in my session room) Since my…" at bounding box center [734, 522] width 912 height 114
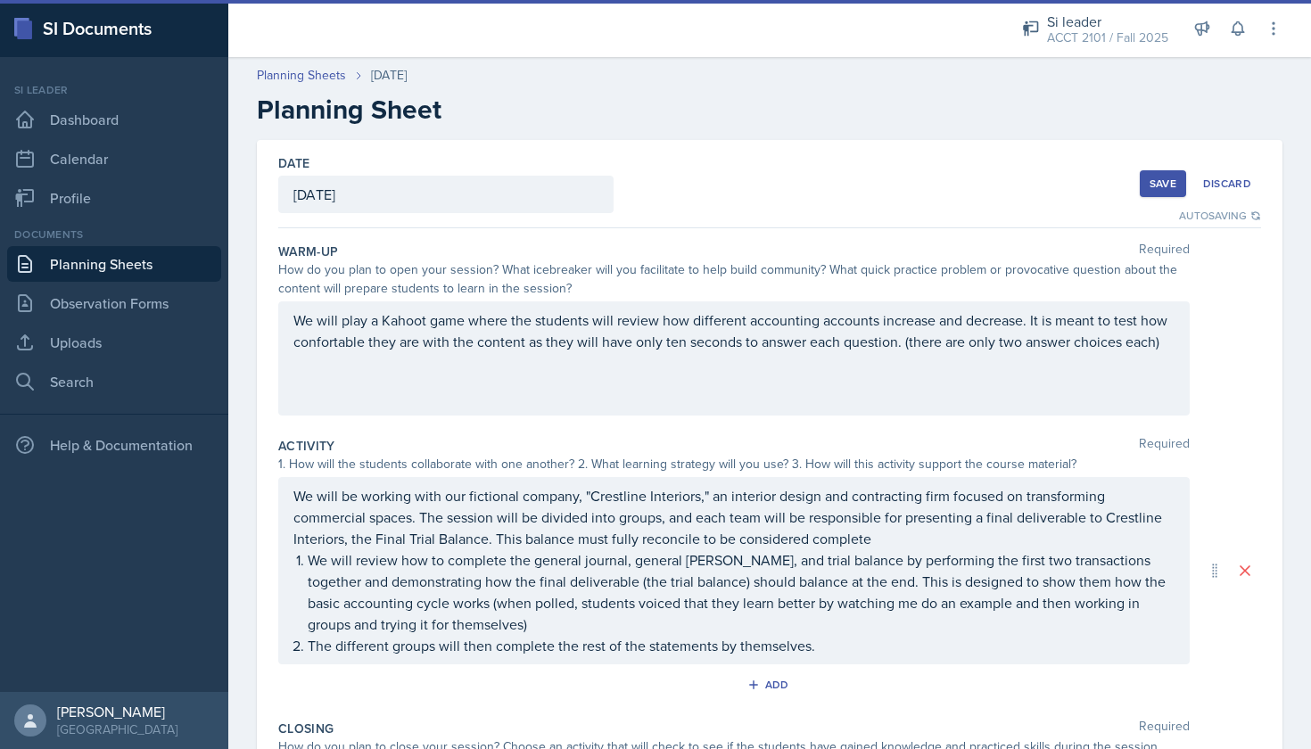
scroll to position [304, 0]
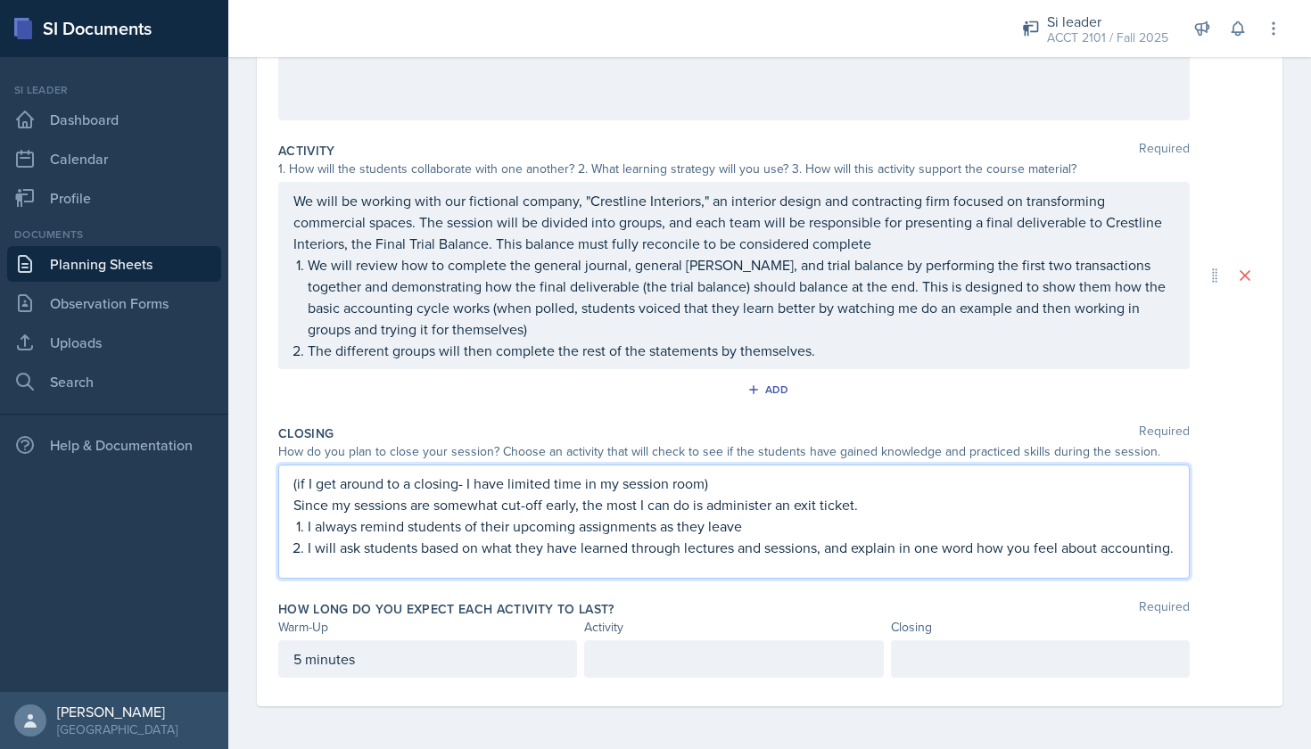
click at [954, 230] on p "We will be working with our fictional company, "Crestline Interiors," an interi…" at bounding box center [733, 222] width 881 height 64
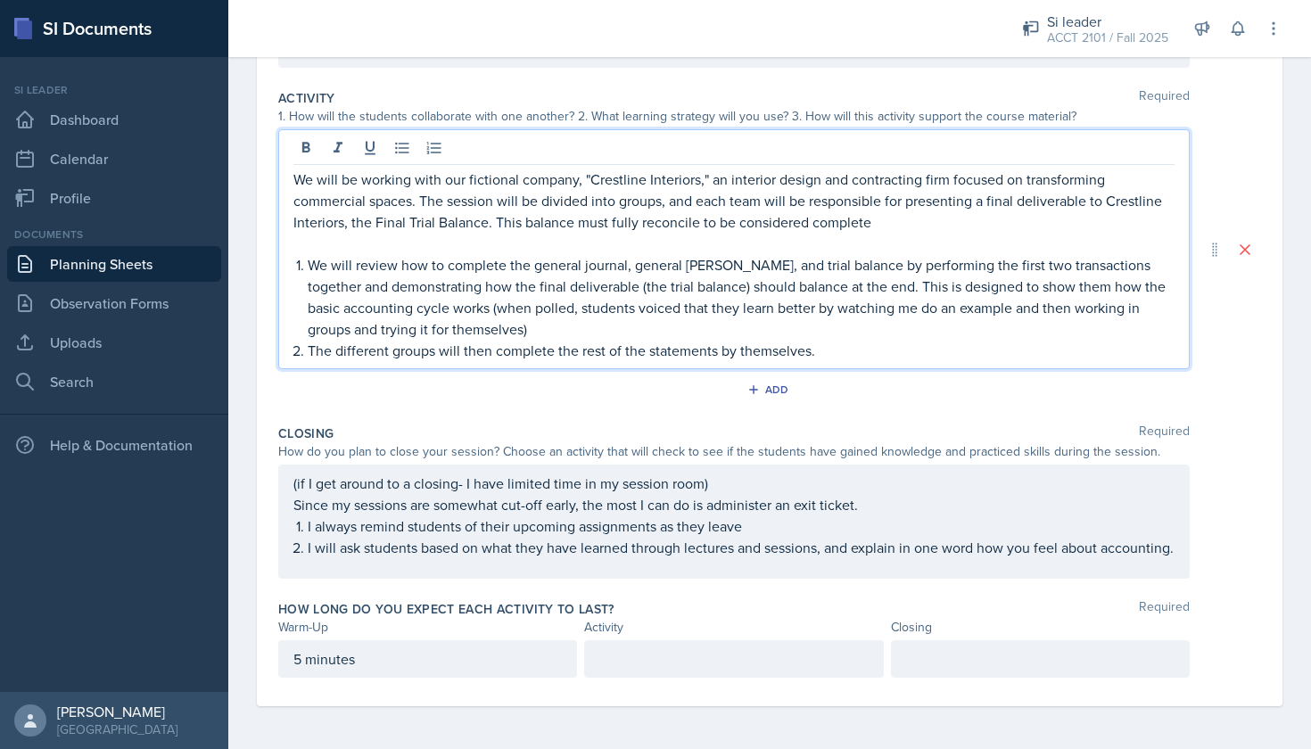
scroll to position [0, 0]
click at [854, 345] on p "The different groups will then complete the rest of the statements by themselve…" at bounding box center [741, 350] width 867 height 21
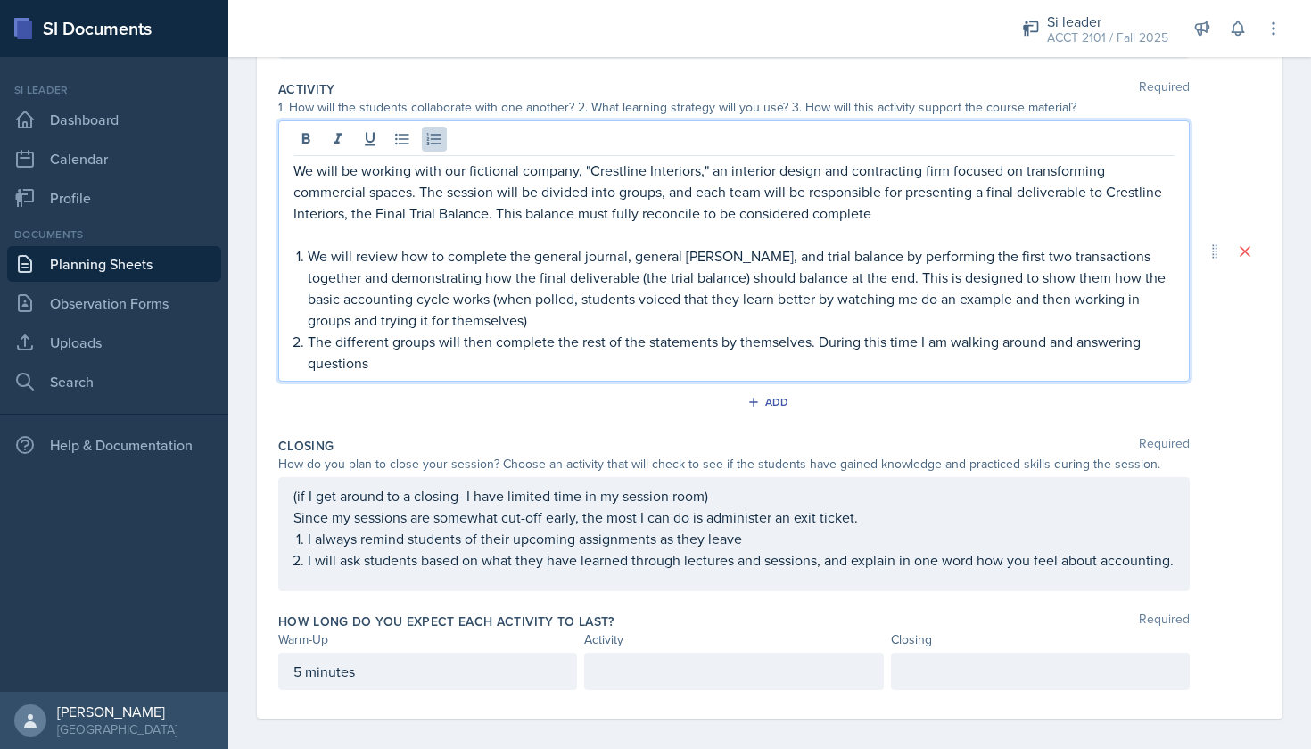
click at [1053, 341] on p "The different groups will then complete the rest of the statements by themselve…" at bounding box center [741, 352] width 867 height 43
click at [383, 367] on p "The different groups will then complete the rest of the statements by themselve…" at bounding box center [741, 352] width 867 height 43
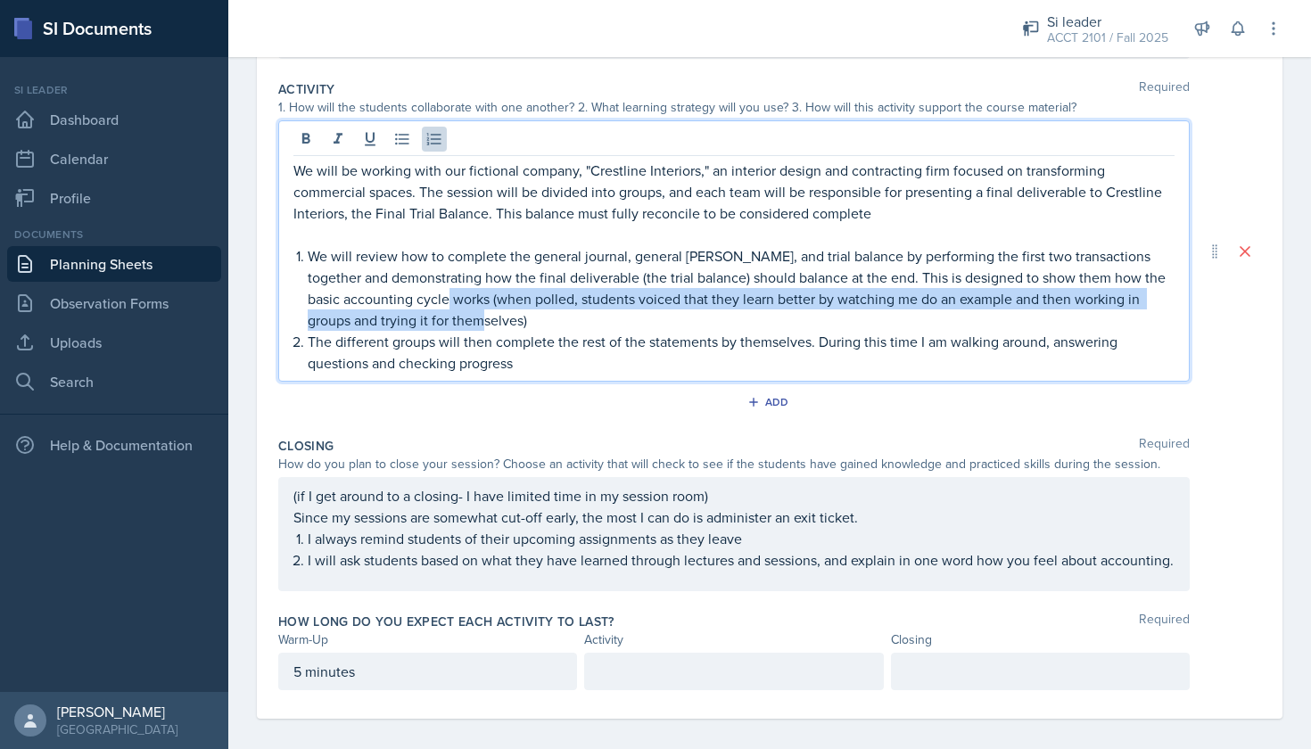
drag, startPoint x: 488, startPoint y: 317, endPoint x: 458, endPoint y: 295, distance: 37.1
click at [458, 295] on p "We will review how to complete the general journal, general [PERSON_NAME], and …" at bounding box center [741, 288] width 867 height 86
click at [334, 140] on icon at bounding box center [338, 139] width 18 height 18
click at [1065, 320] on p "We will review how to complete the general journal, general [PERSON_NAME], and …" at bounding box center [741, 288] width 867 height 86
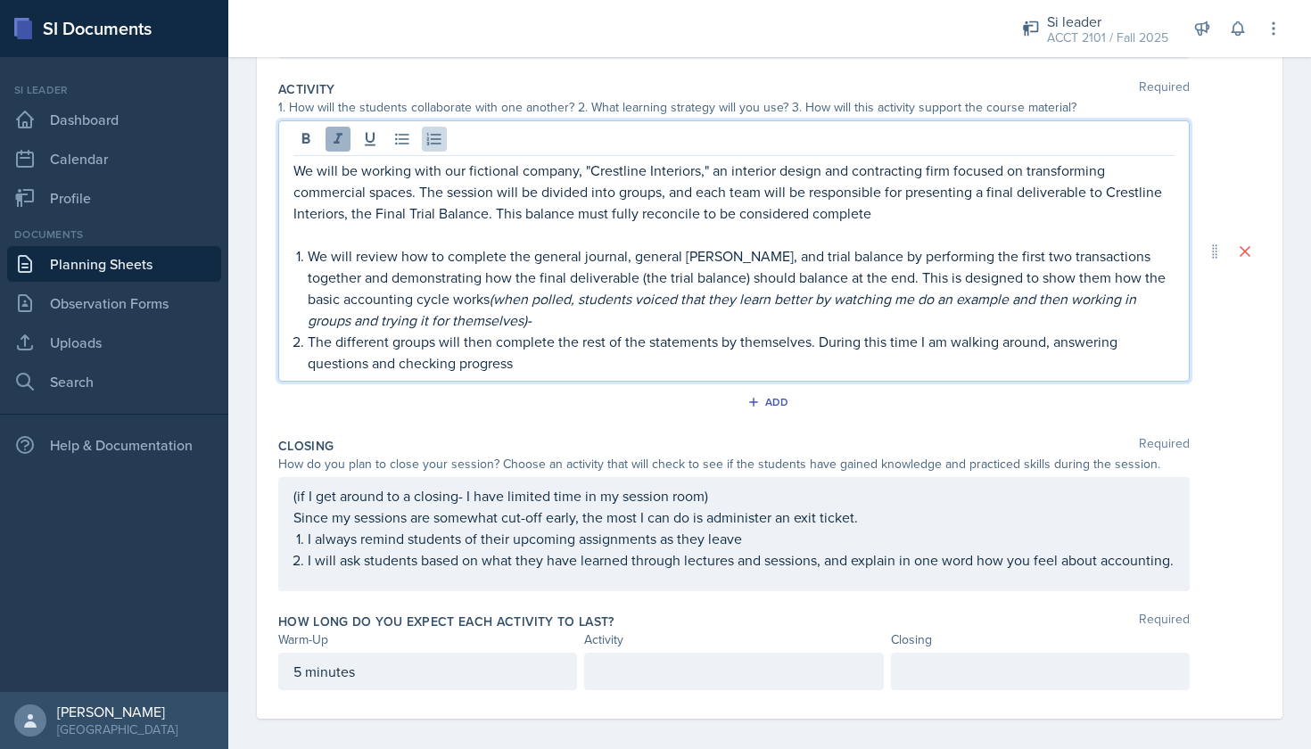
click at [336, 149] on button at bounding box center [338, 139] width 25 height 25
drag, startPoint x: 656, startPoint y: 299, endPoint x: 673, endPoint y: 305, distance: 18.1
click at [656, 300] on em "(when polled, students voiced that they learn better by watching me do an examp…" at bounding box center [724, 309] width 832 height 41
click at [1062, 304] on em "(when polled, students voiced that they learn better by watching me do an examp…" at bounding box center [724, 309] width 832 height 41
drag, startPoint x: 1134, startPoint y: 319, endPoint x: 488, endPoint y: 319, distance: 645.8
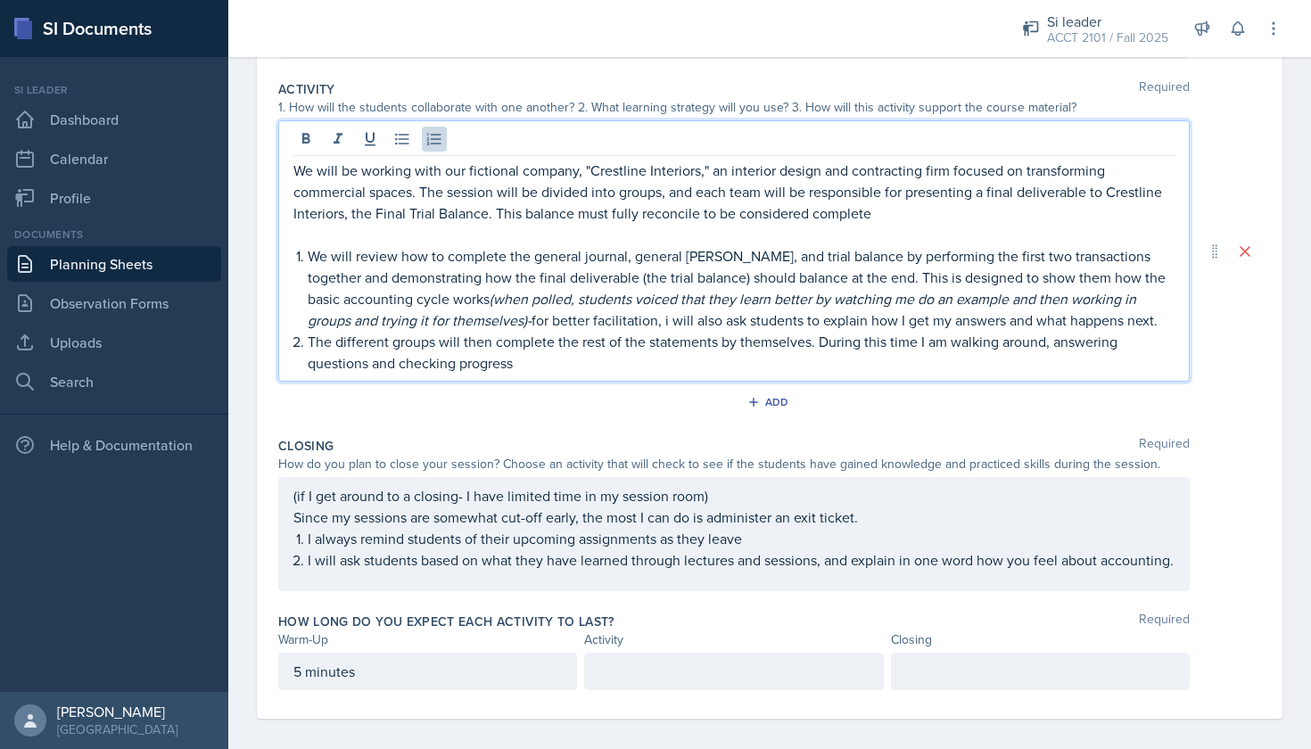
click at [488, 319] on p "We will review how to complete the general journal, general [PERSON_NAME], and …" at bounding box center [741, 288] width 867 height 86
click at [294, 323] on div "We will be working with our fictional company, "Crestline Interiors," an interi…" at bounding box center [733, 267] width 881 height 214
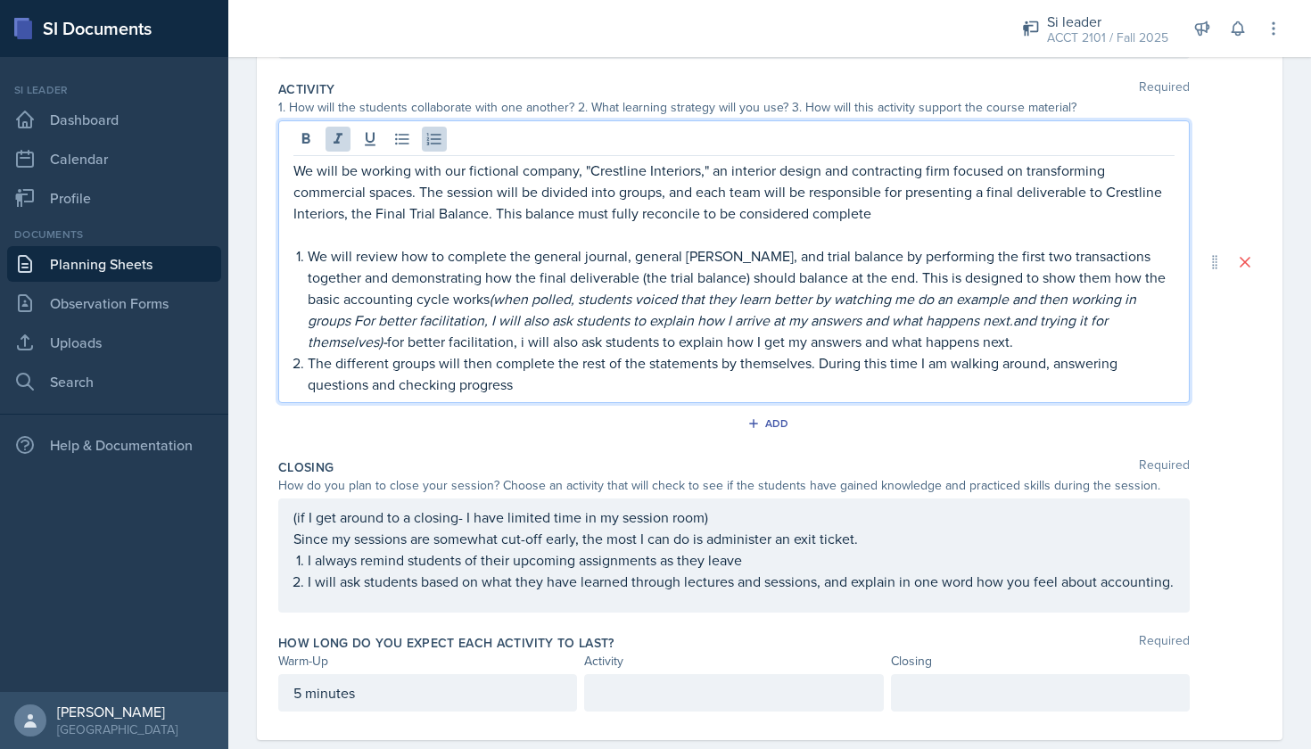
scroll to position [330, 0]
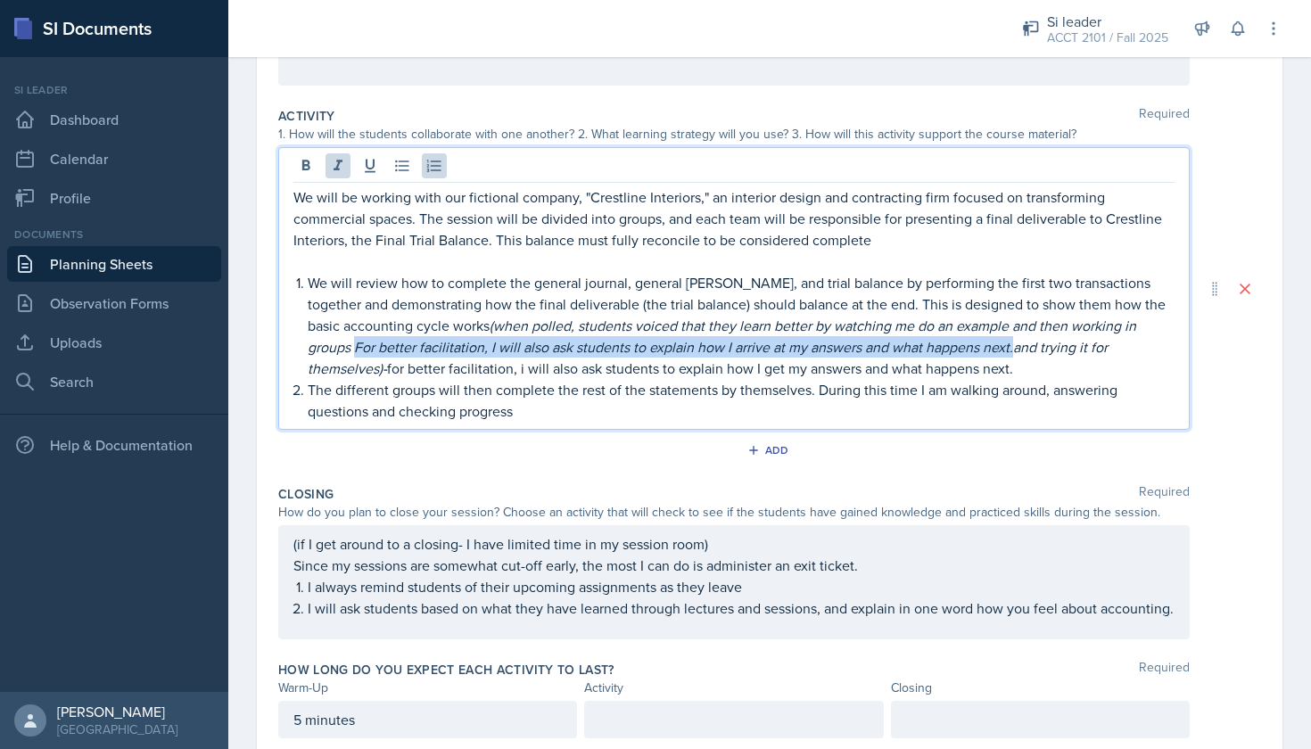
drag, startPoint x: 309, startPoint y: 349, endPoint x: 968, endPoint y: 354, distance: 659.2
click at [968, 354] on em "(when polled, students voiced that they learn better by watching me do an examp…" at bounding box center [724, 347] width 832 height 62
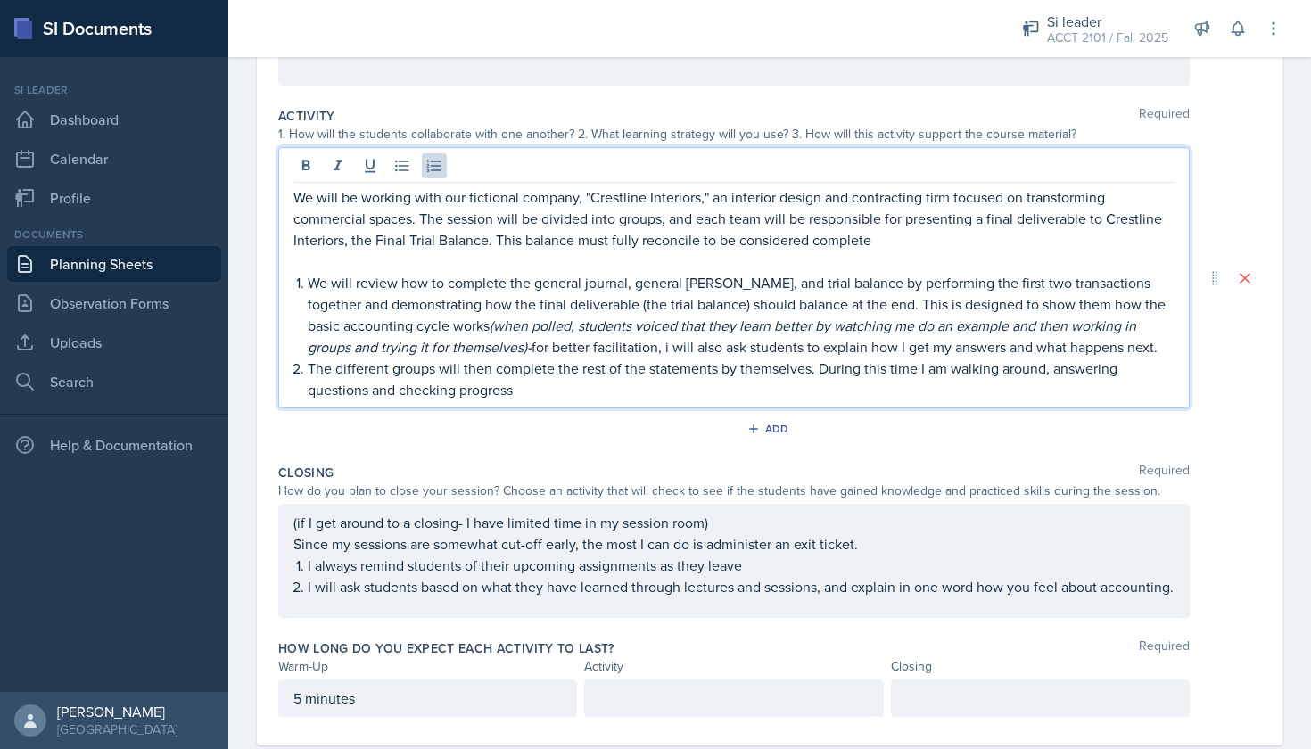
click at [530, 391] on p "The different groups will then complete the rest of the statements by themselve…" at bounding box center [741, 379] width 867 height 43
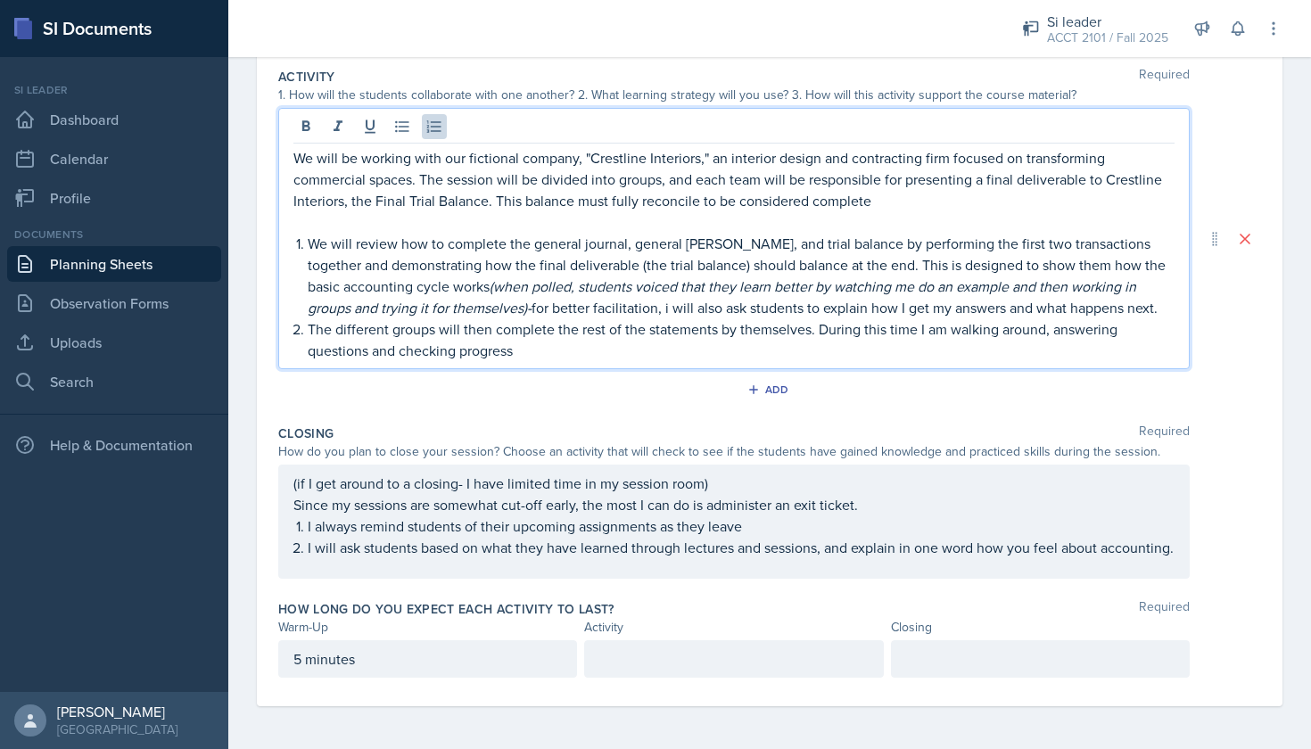
scroll to position [378, 0]
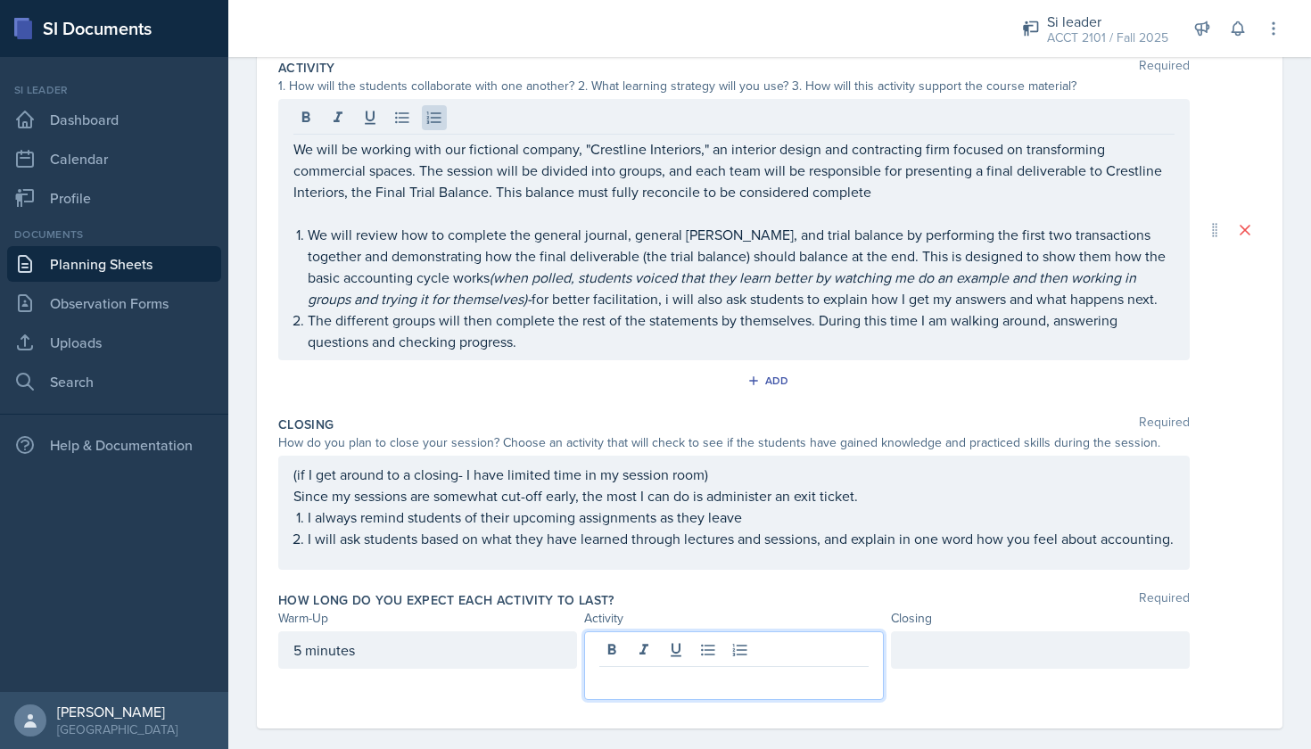
click at [695, 668] on div at bounding box center [733, 666] width 299 height 69
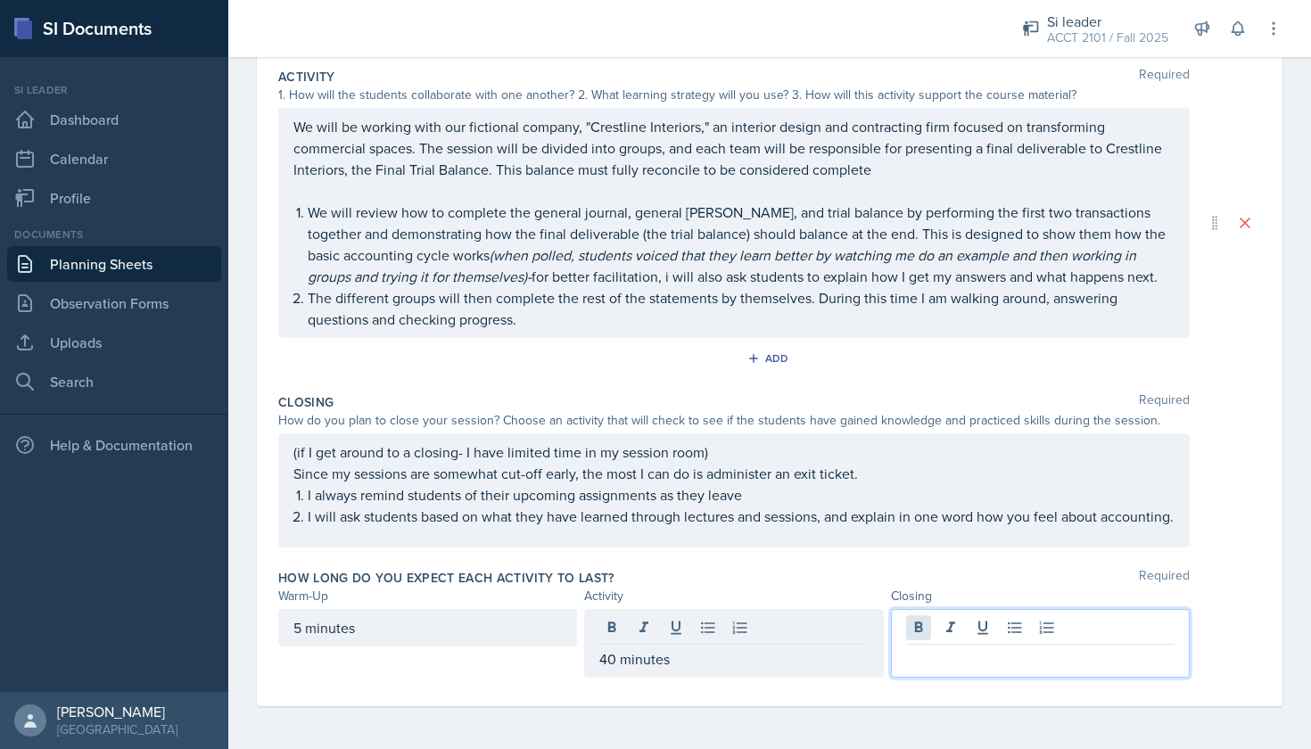
click at [899, 634] on div at bounding box center [1040, 643] width 299 height 69
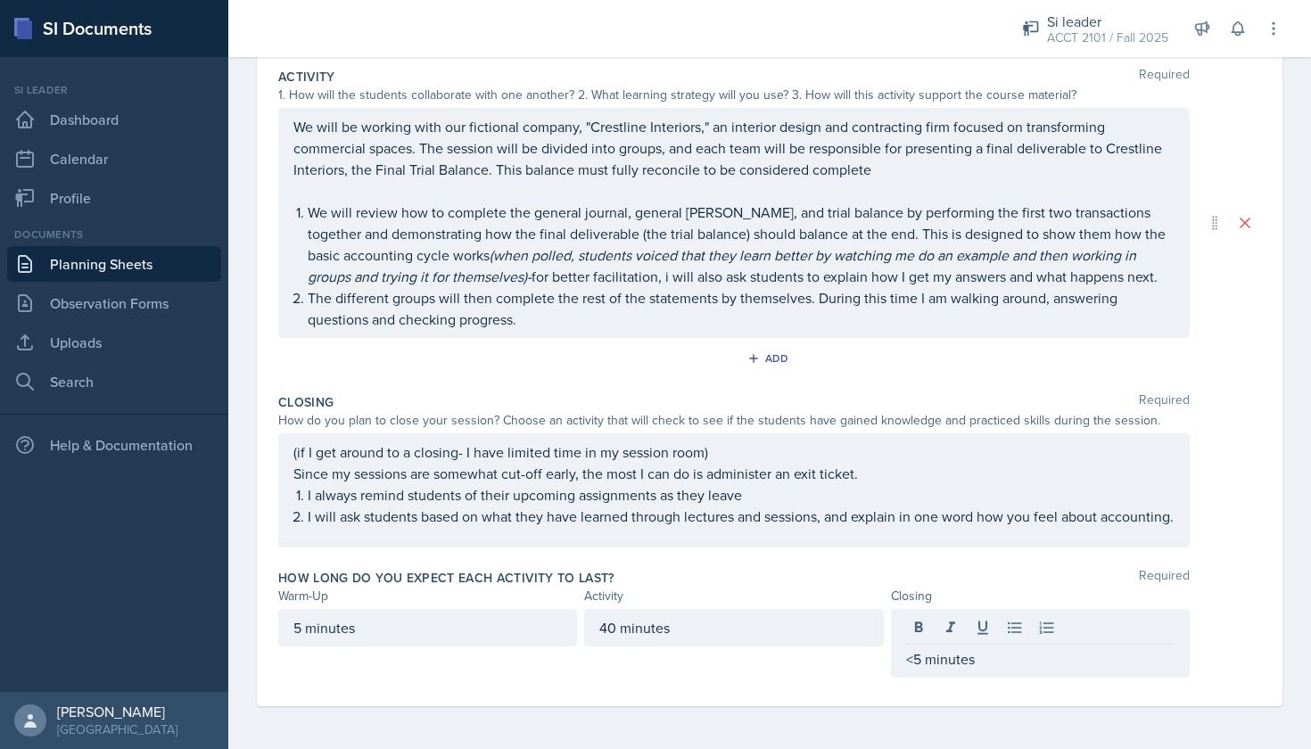
click at [1035, 386] on div "Closing Required How do you plan to close your session? Choose an activity that…" at bounding box center [769, 474] width 983 height 176
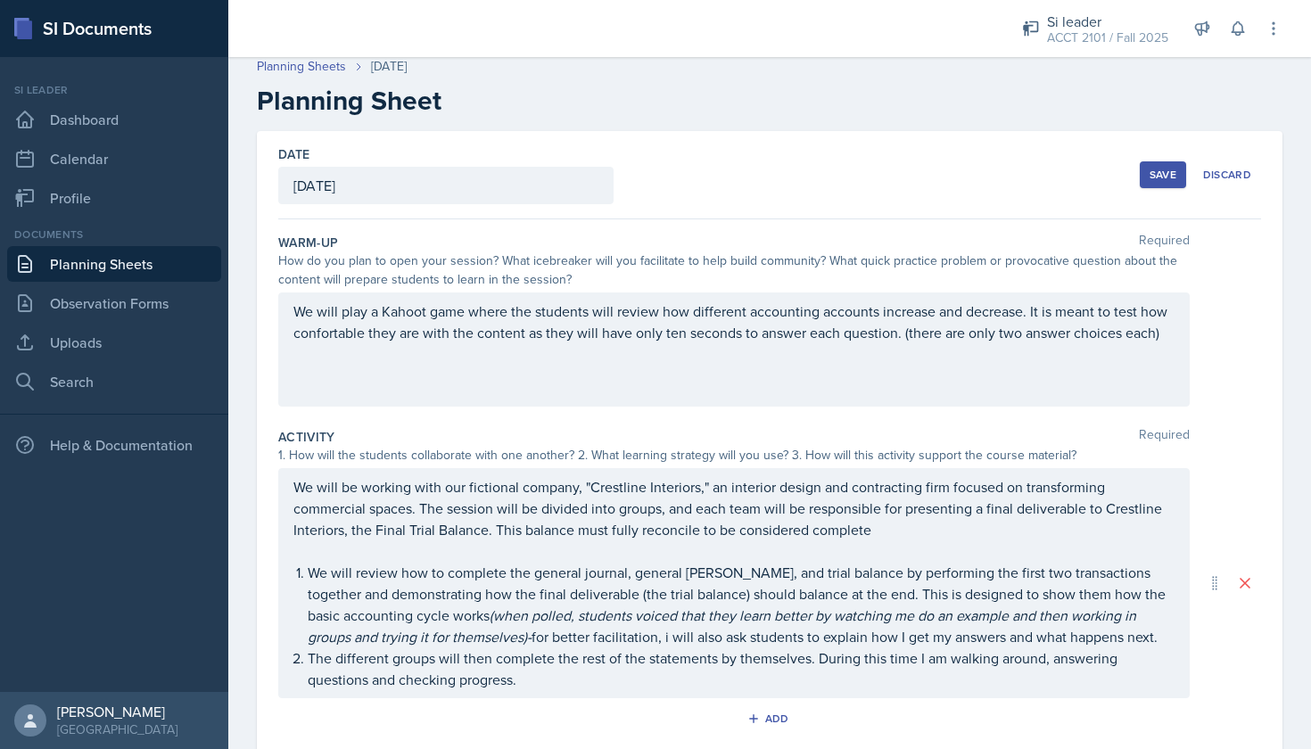
scroll to position [0, 0]
